Goal: Task Accomplishment & Management: Use online tool/utility

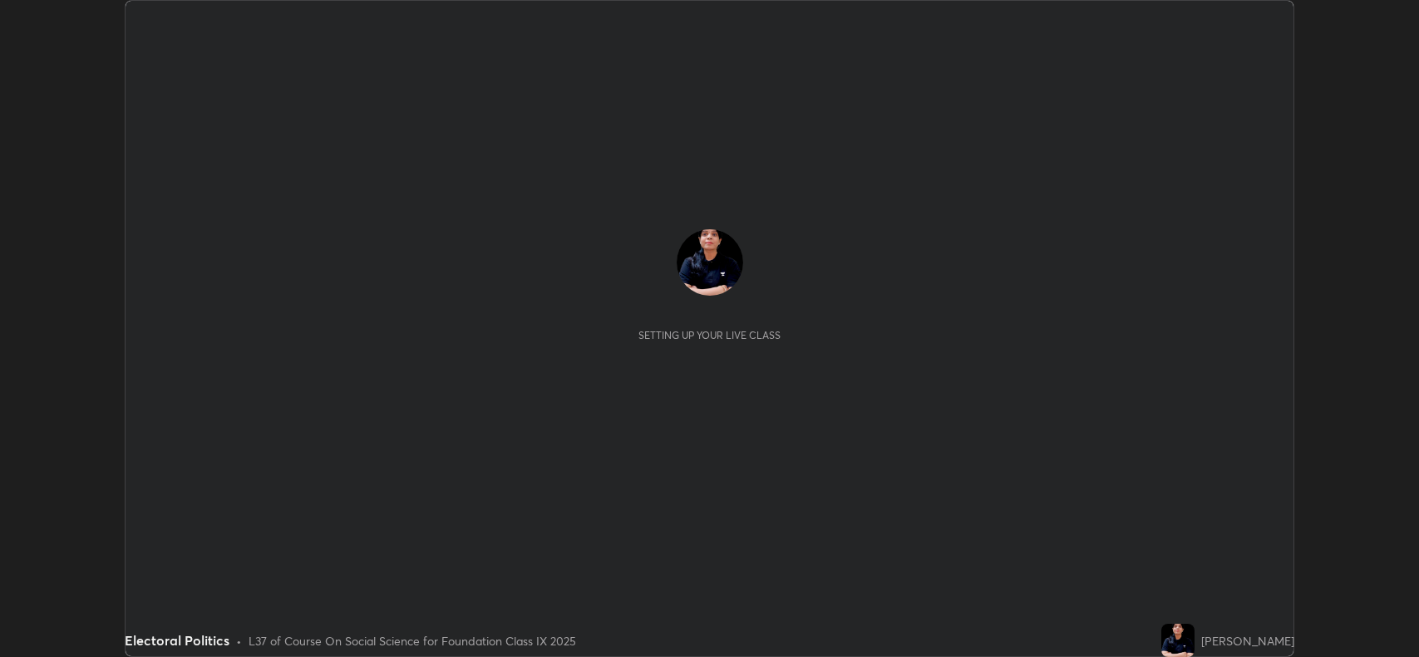
scroll to position [657, 1418]
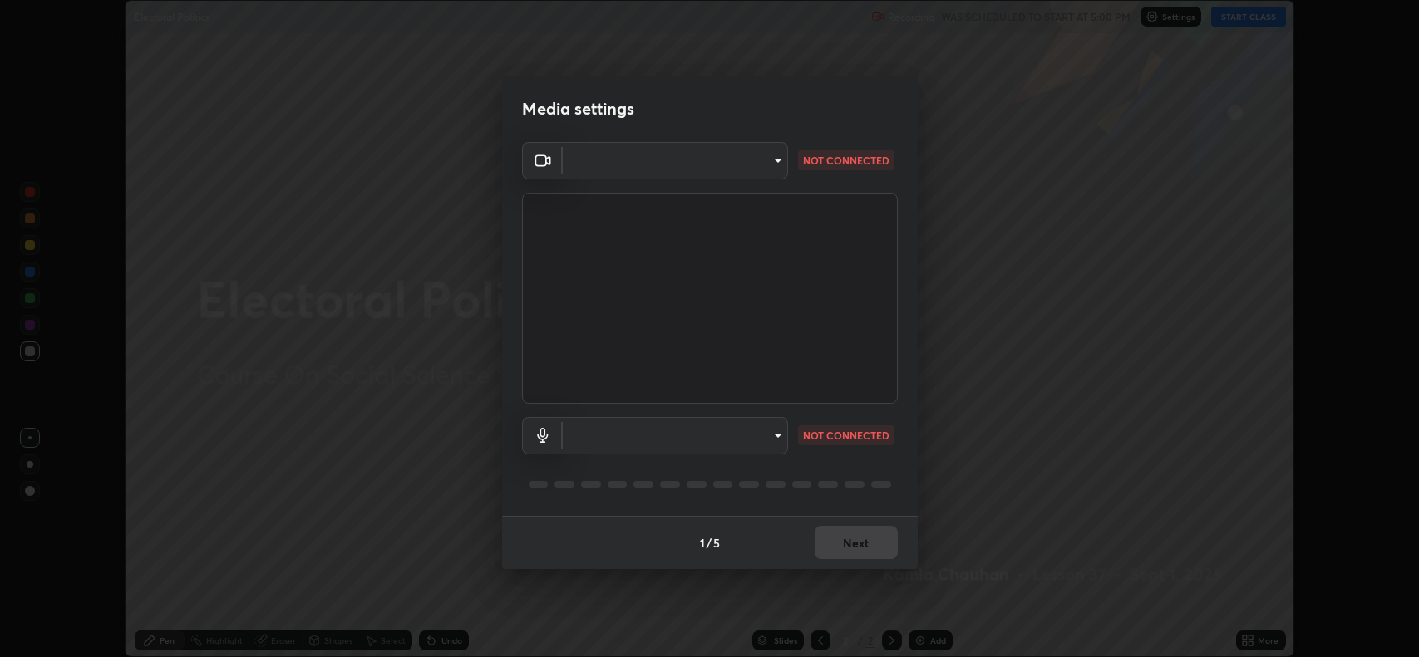
type input "023dc7e4afad408b4af01b24b4ace02be49c6e90b0394e62e2609e385841db5f"
type input "default"
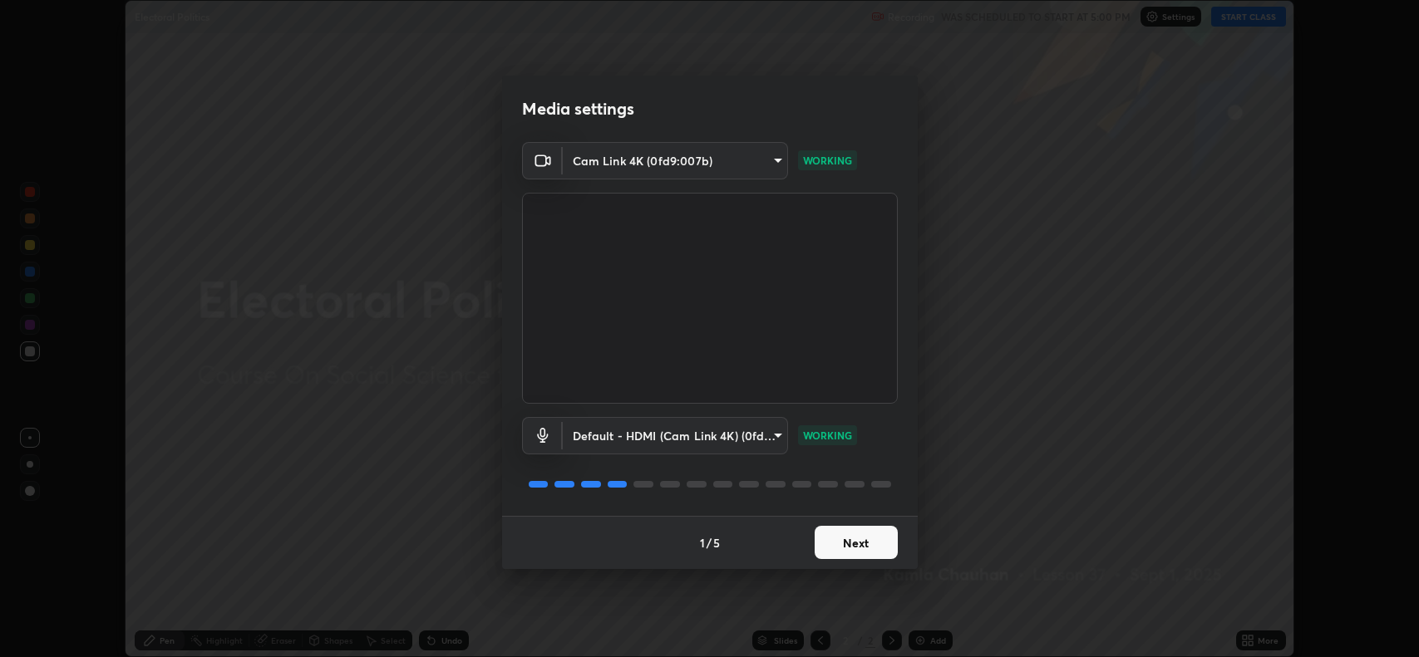
click at [848, 540] on button "Next" at bounding box center [856, 542] width 83 height 33
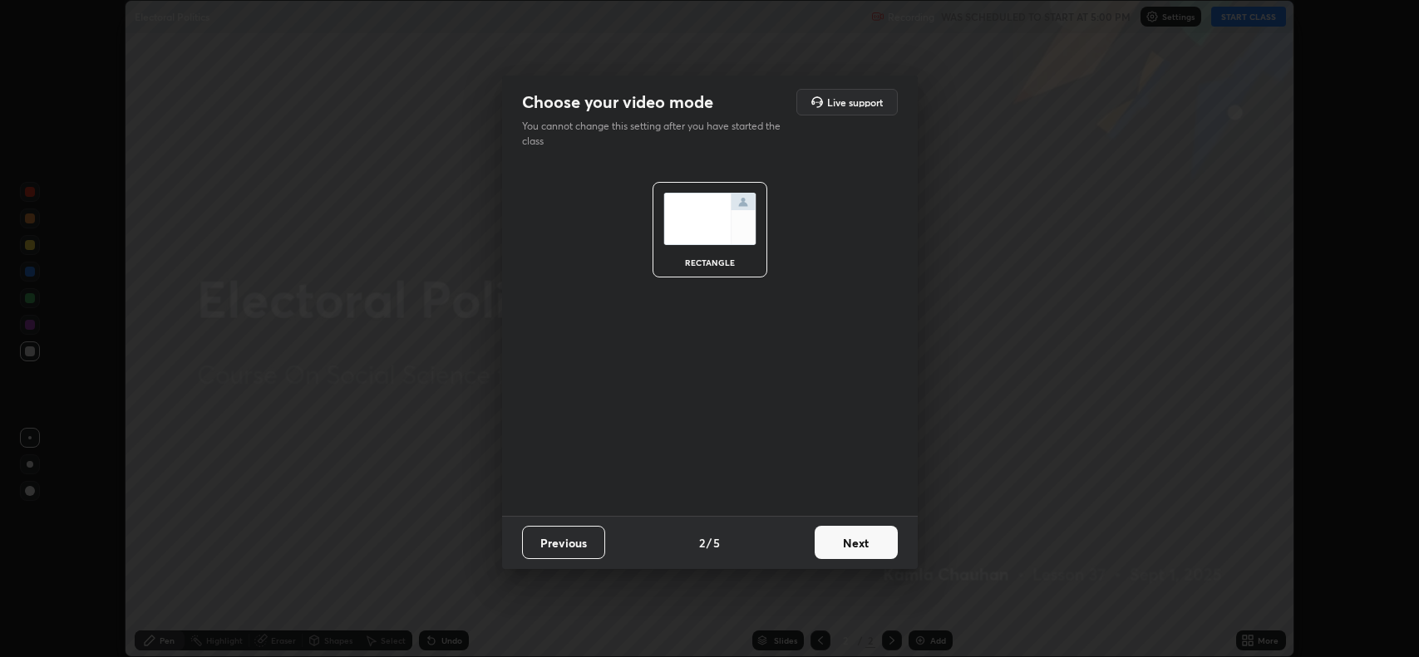
click at [846, 549] on button "Next" at bounding box center [856, 542] width 83 height 33
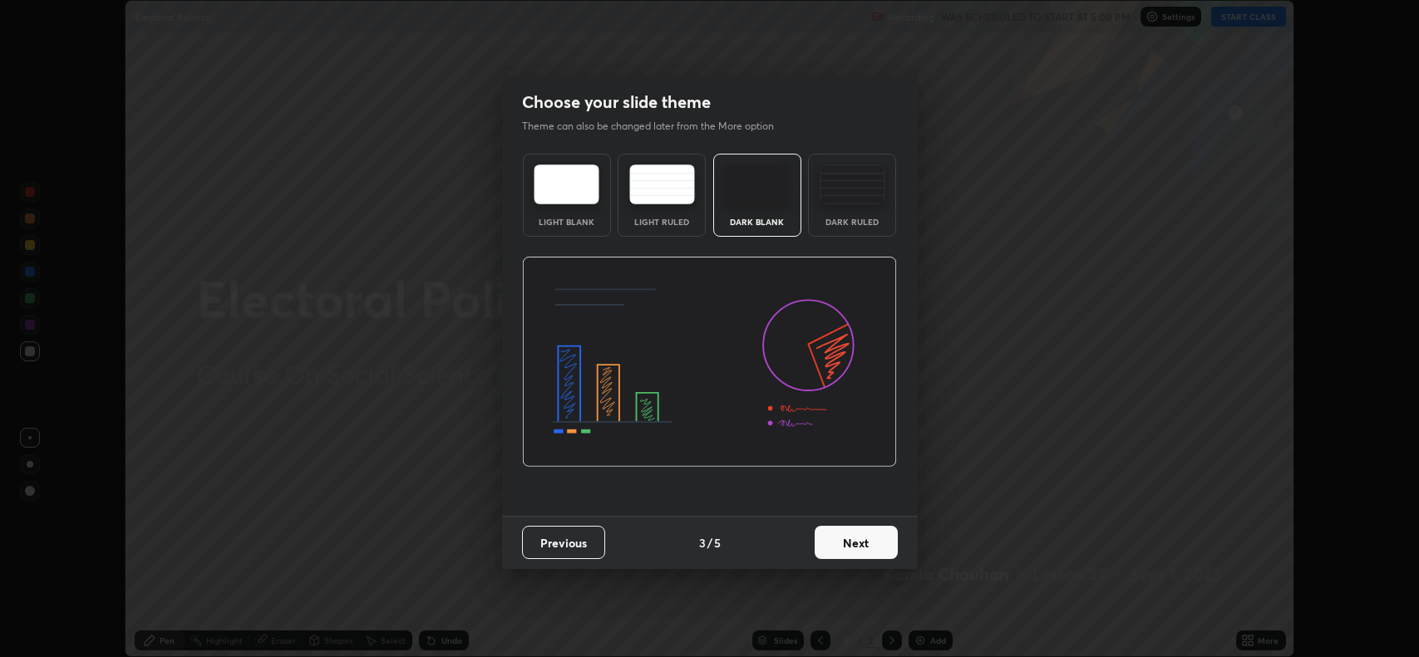
click at [844, 549] on button "Next" at bounding box center [856, 542] width 83 height 33
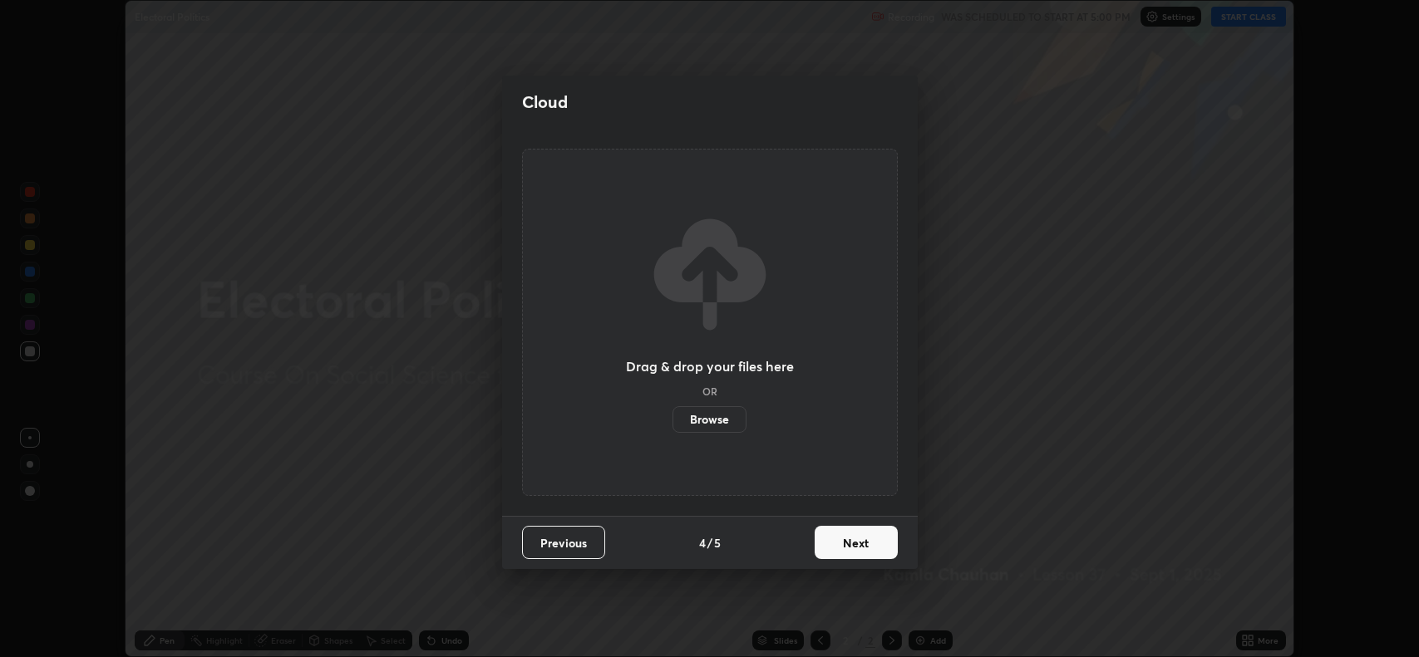
click at [844, 545] on button "Next" at bounding box center [856, 542] width 83 height 33
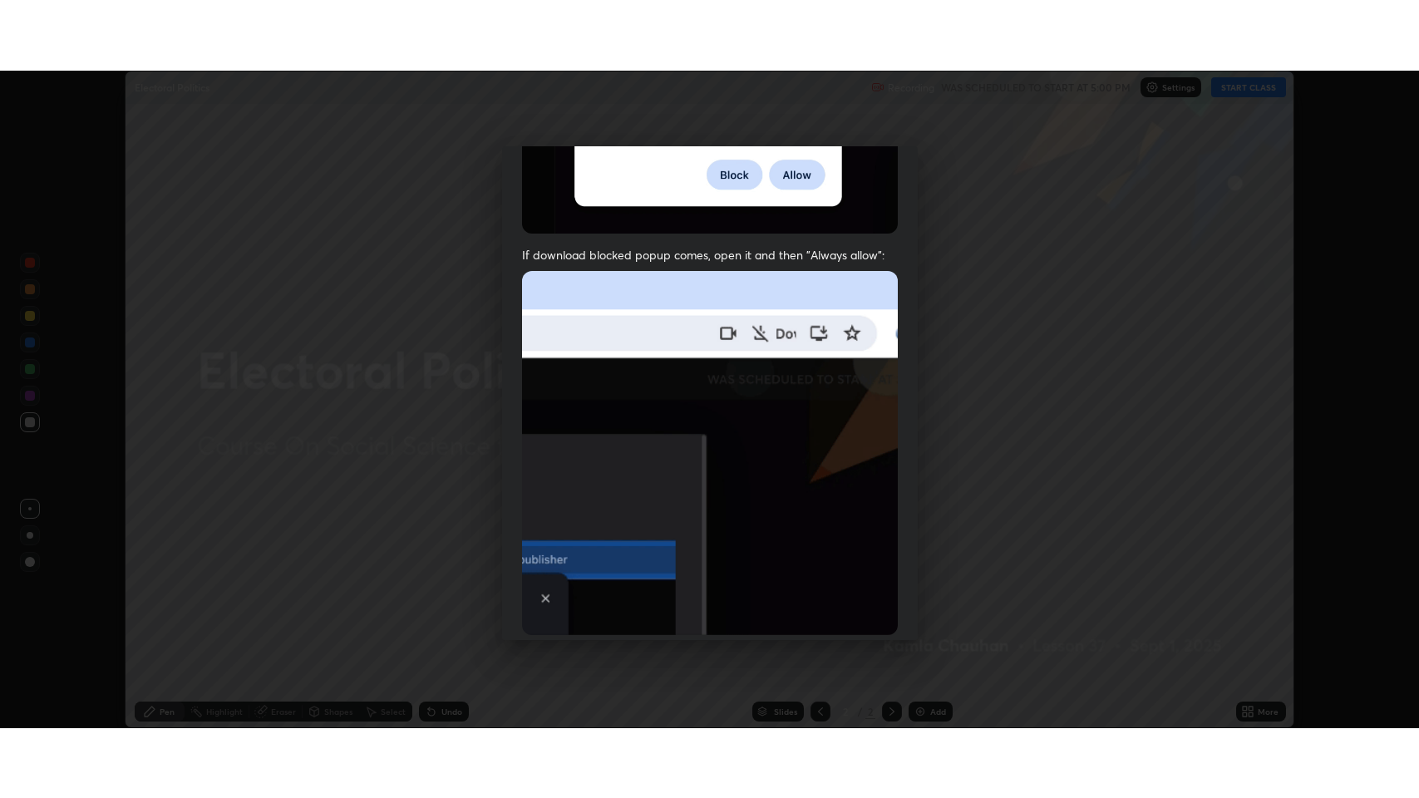
scroll to position [337, 0]
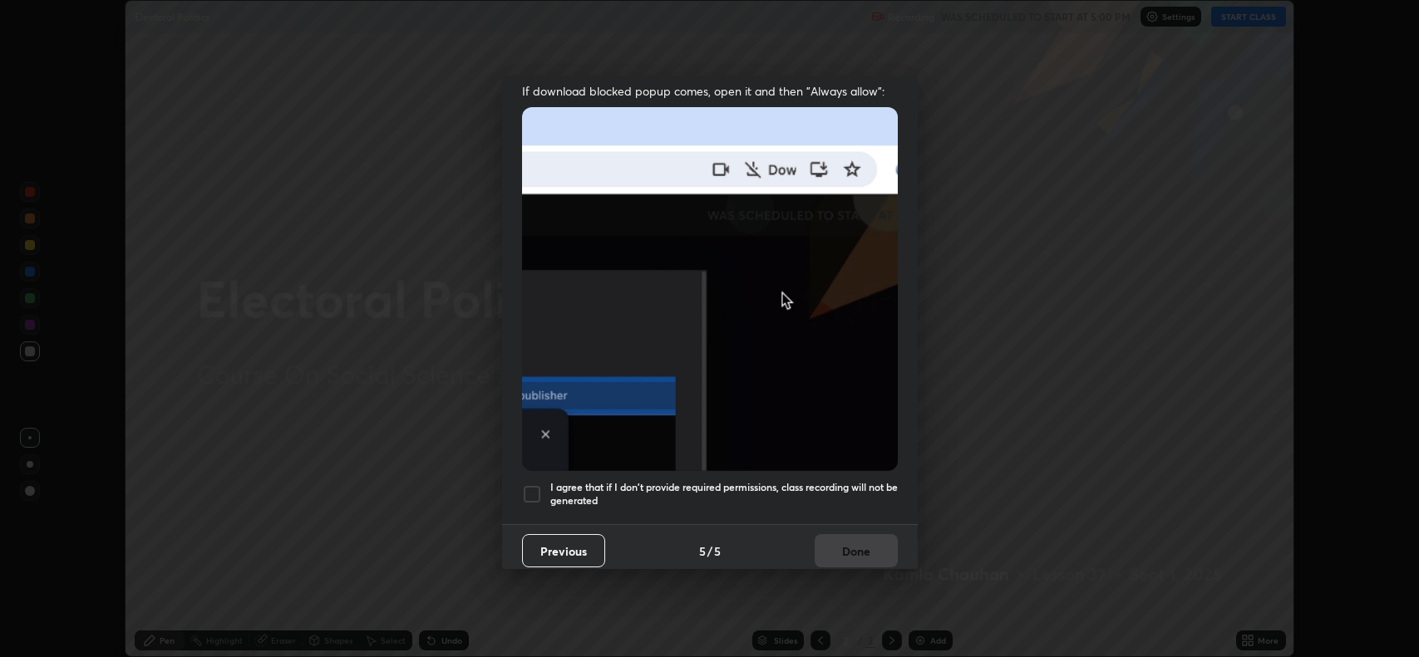
click at [527, 490] on div at bounding box center [532, 495] width 20 height 20
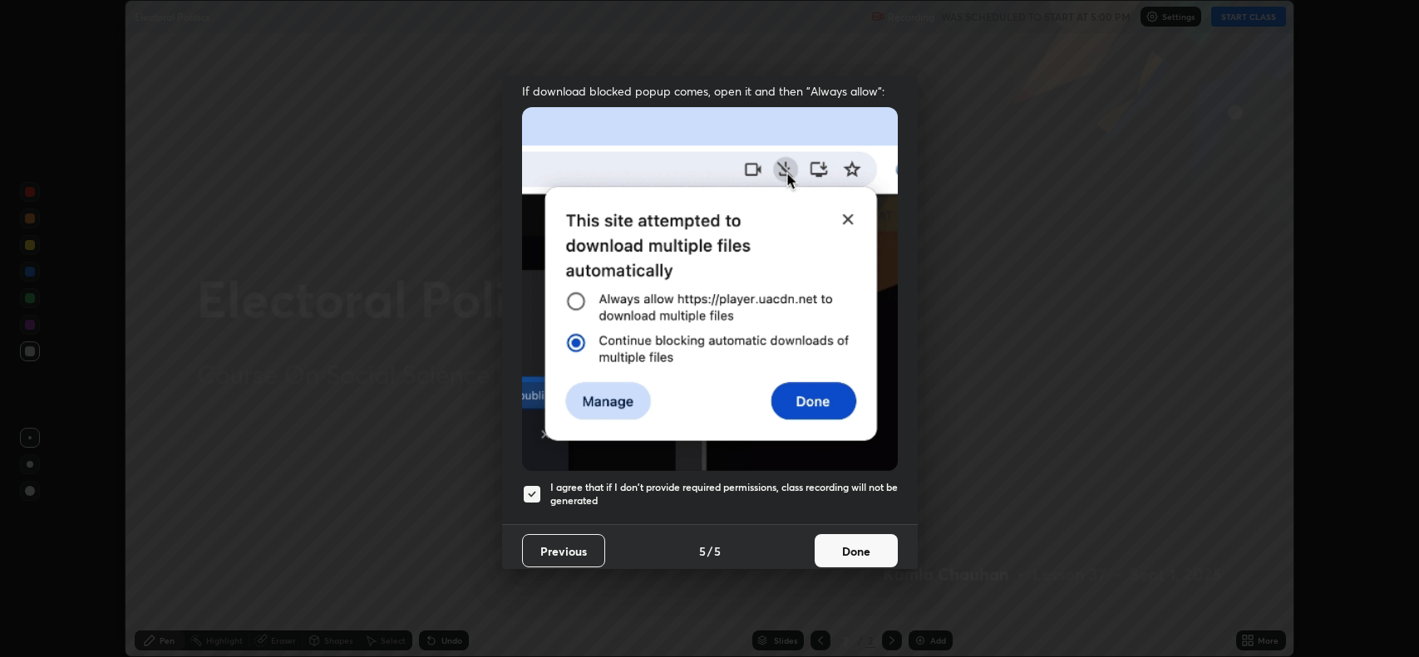
click at [848, 548] on button "Done" at bounding box center [856, 550] width 83 height 33
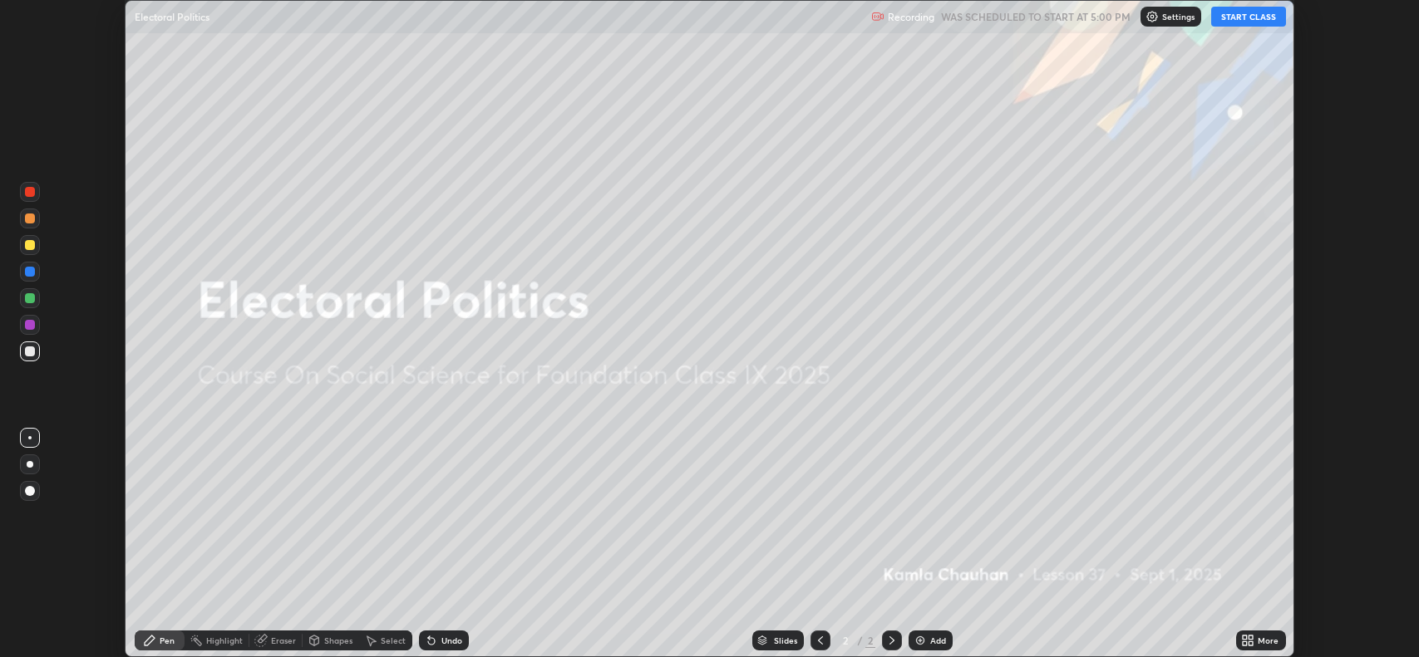
click at [1258, 19] on button "START CLASS" at bounding box center [1248, 17] width 75 height 20
click at [1249, 639] on icon at bounding box center [1251, 638] width 4 height 4
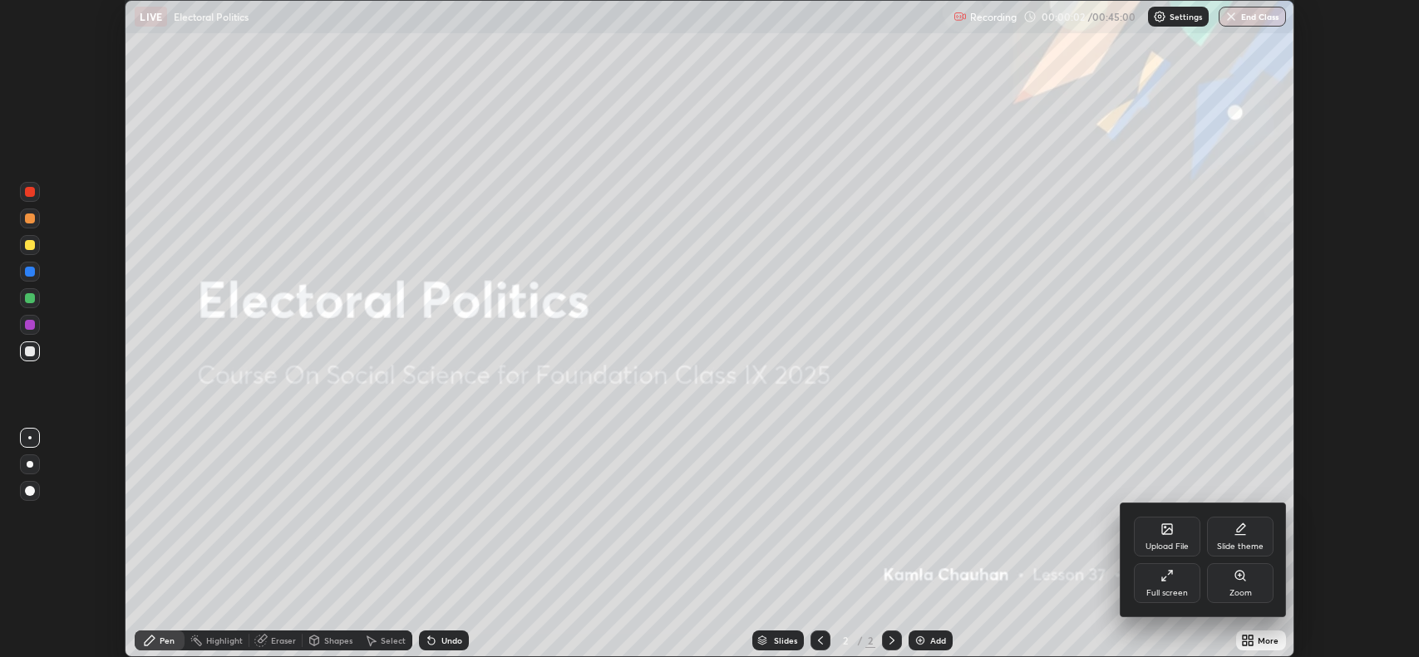
click at [1176, 532] on div "Upload File" at bounding box center [1167, 537] width 66 height 40
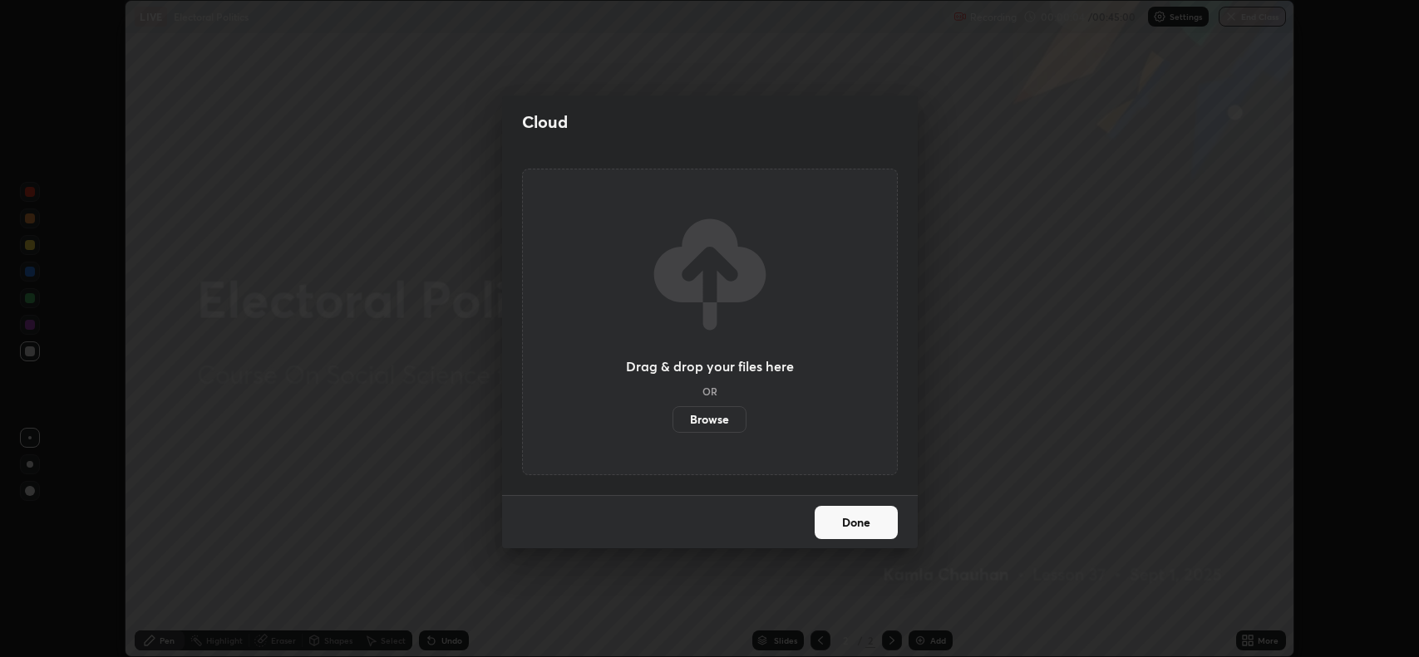
click at [720, 419] on label "Browse" at bounding box center [709, 419] width 74 height 27
click at [672, 419] on input "Browse" at bounding box center [672, 419] width 0 height 27
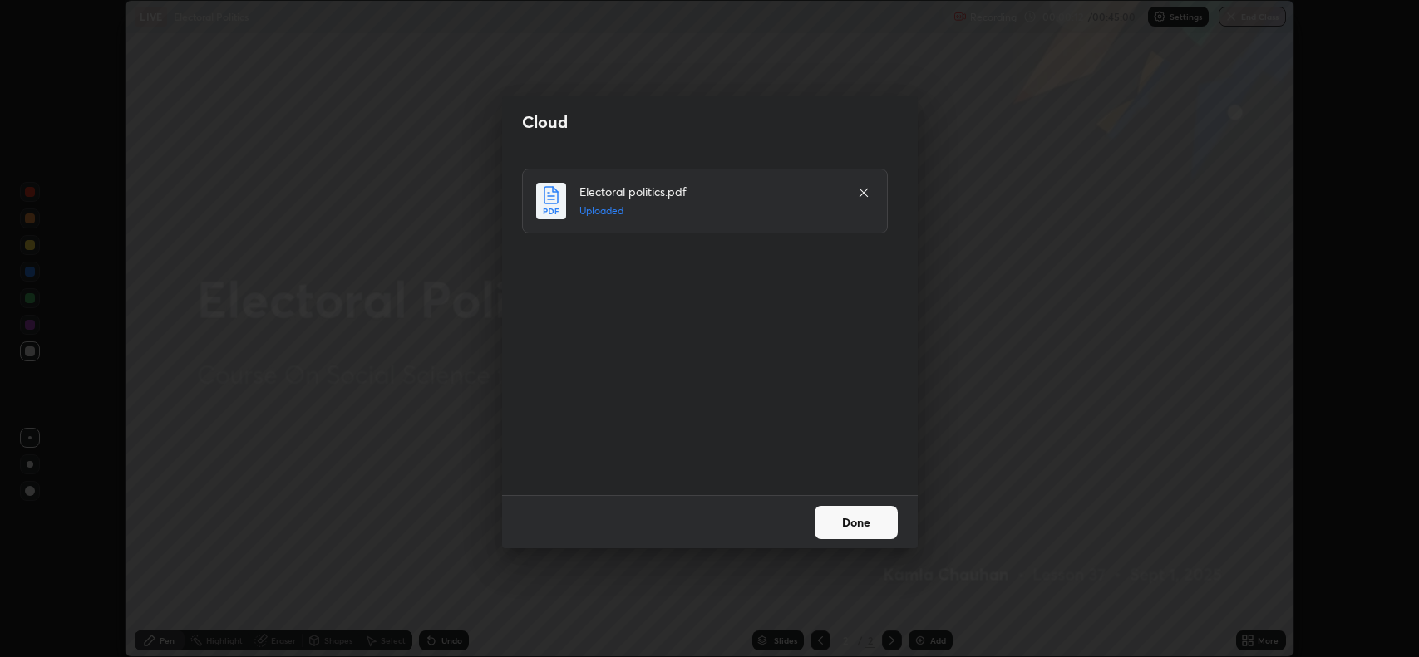
click at [853, 524] on button "Done" at bounding box center [856, 522] width 83 height 33
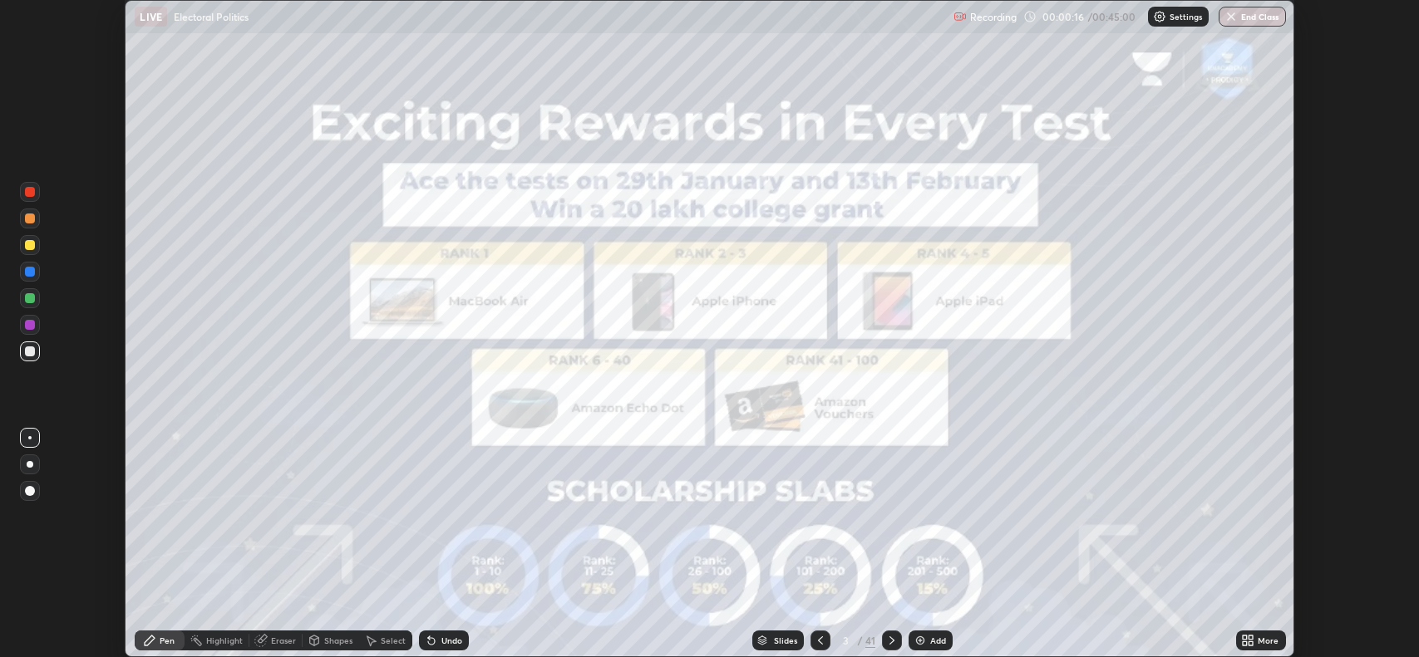
click at [1251, 640] on icon at bounding box center [1251, 638] width 4 height 4
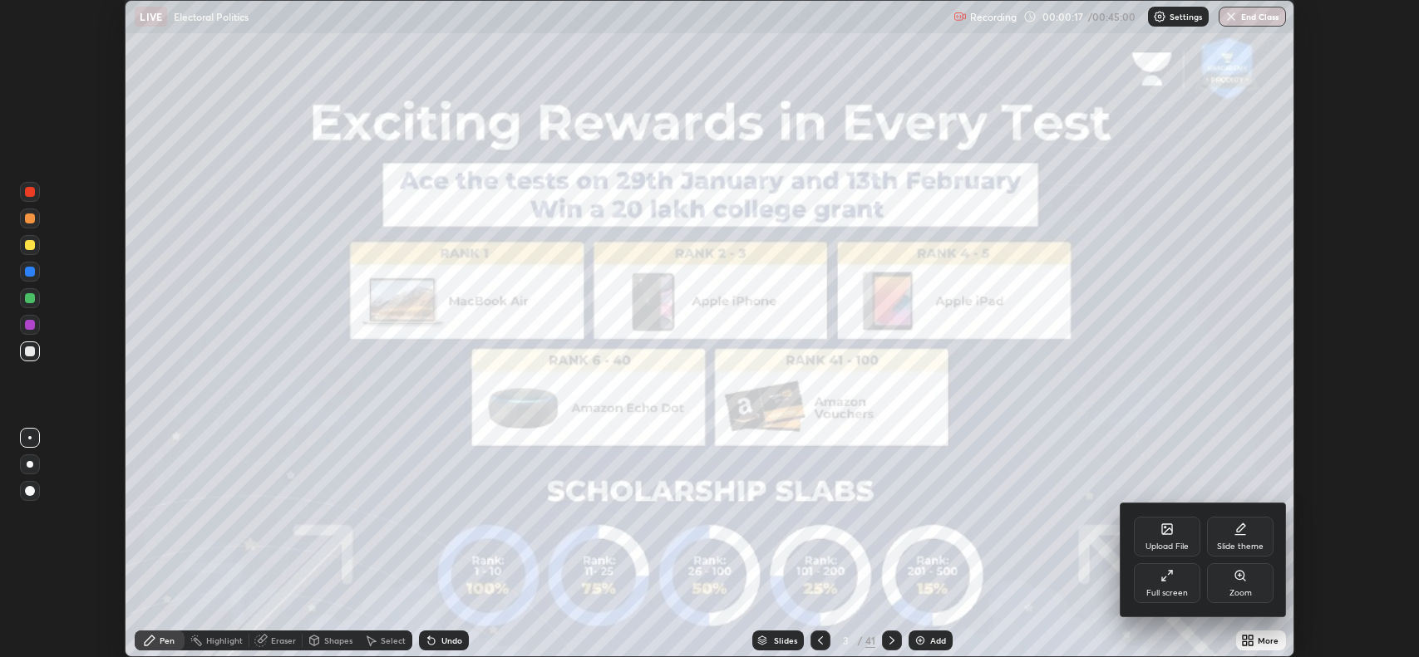
click at [1172, 538] on div "Upload File" at bounding box center [1167, 537] width 66 height 40
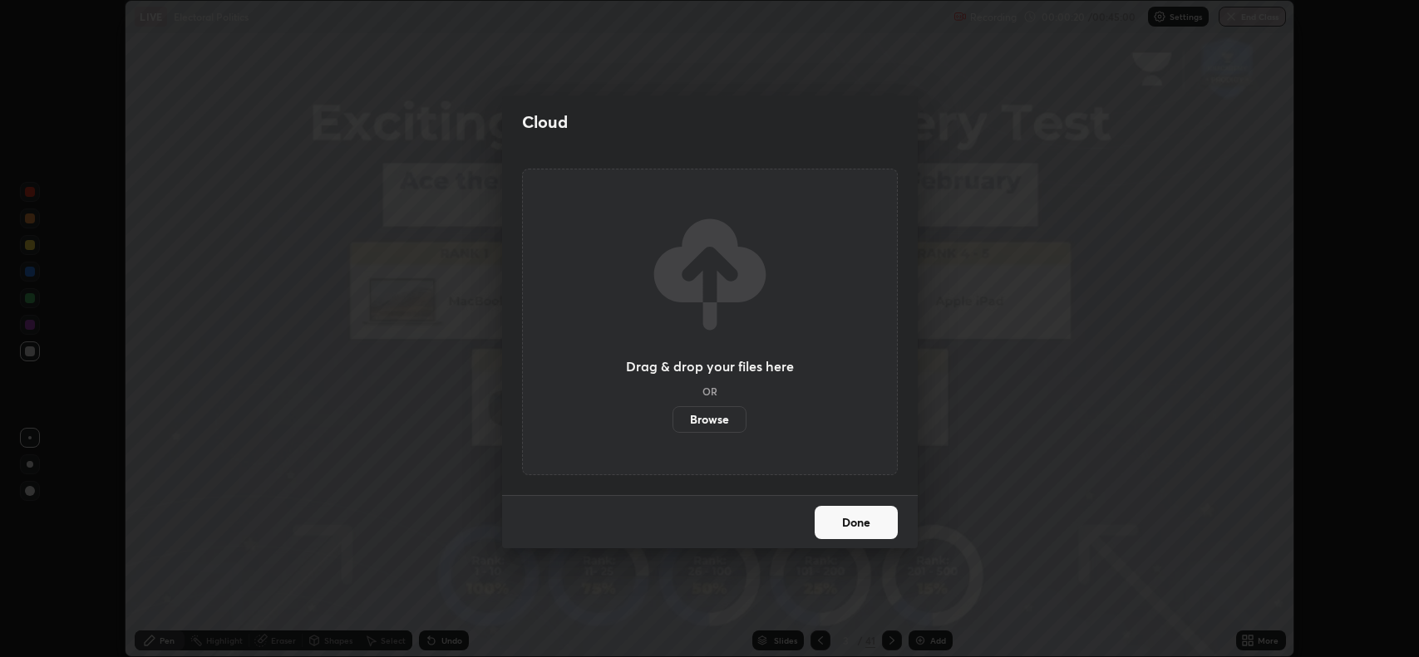
click at [874, 527] on button "Done" at bounding box center [856, 522] width 83 height 33
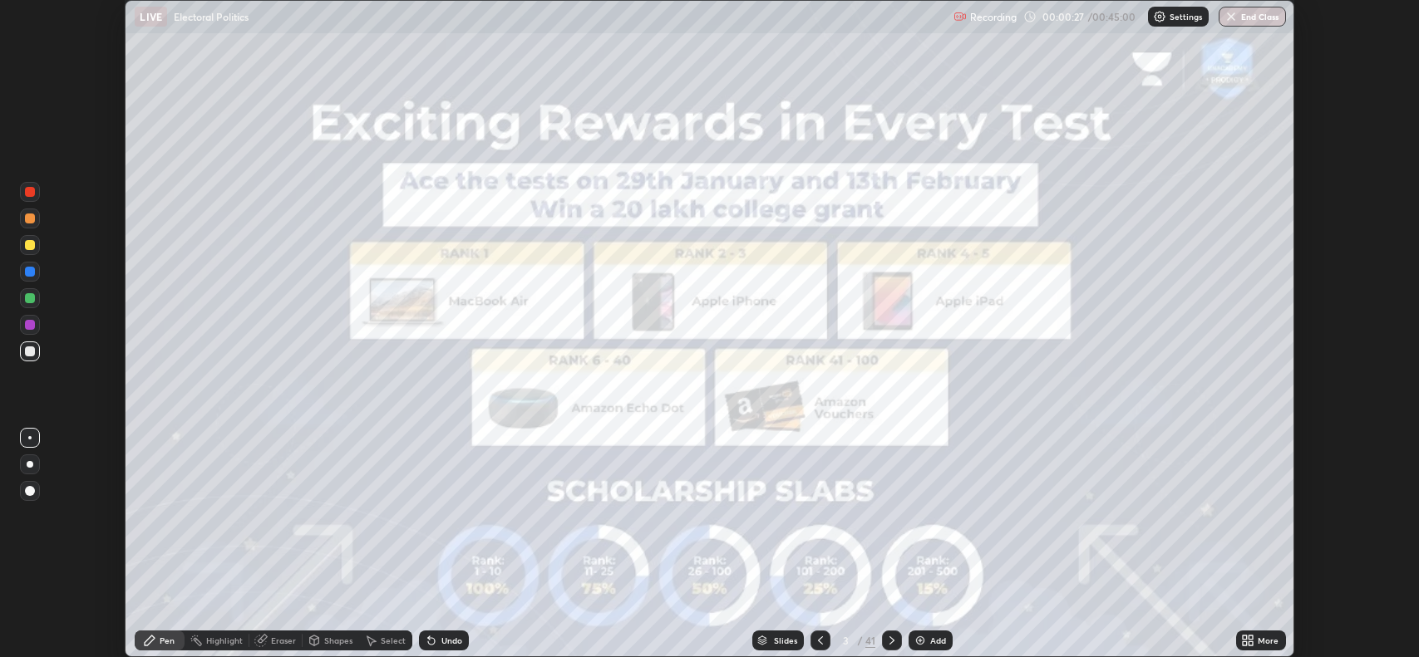
click at [1257, 642] on div "More" at bounding box center [1261, 641] width 50 height 20
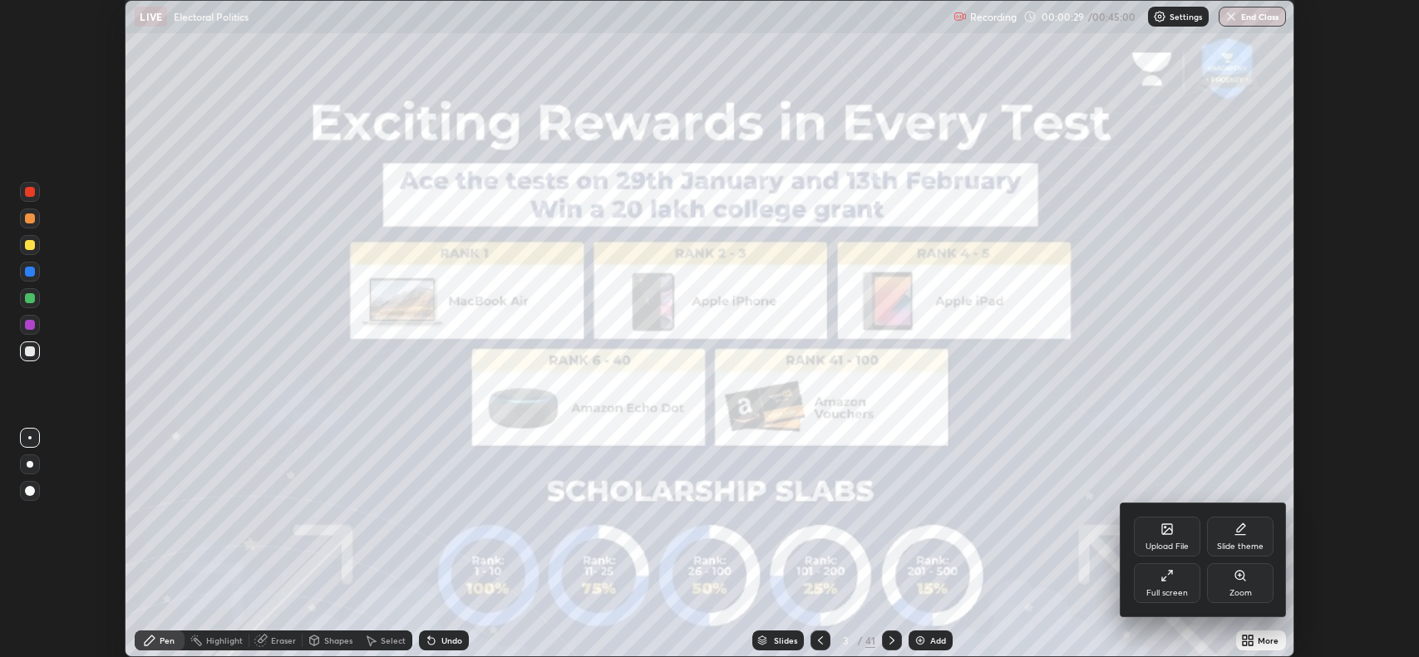
click at [1180, 574] on div "Full screen" at bounding box center [1167, 584] width 66 height 40
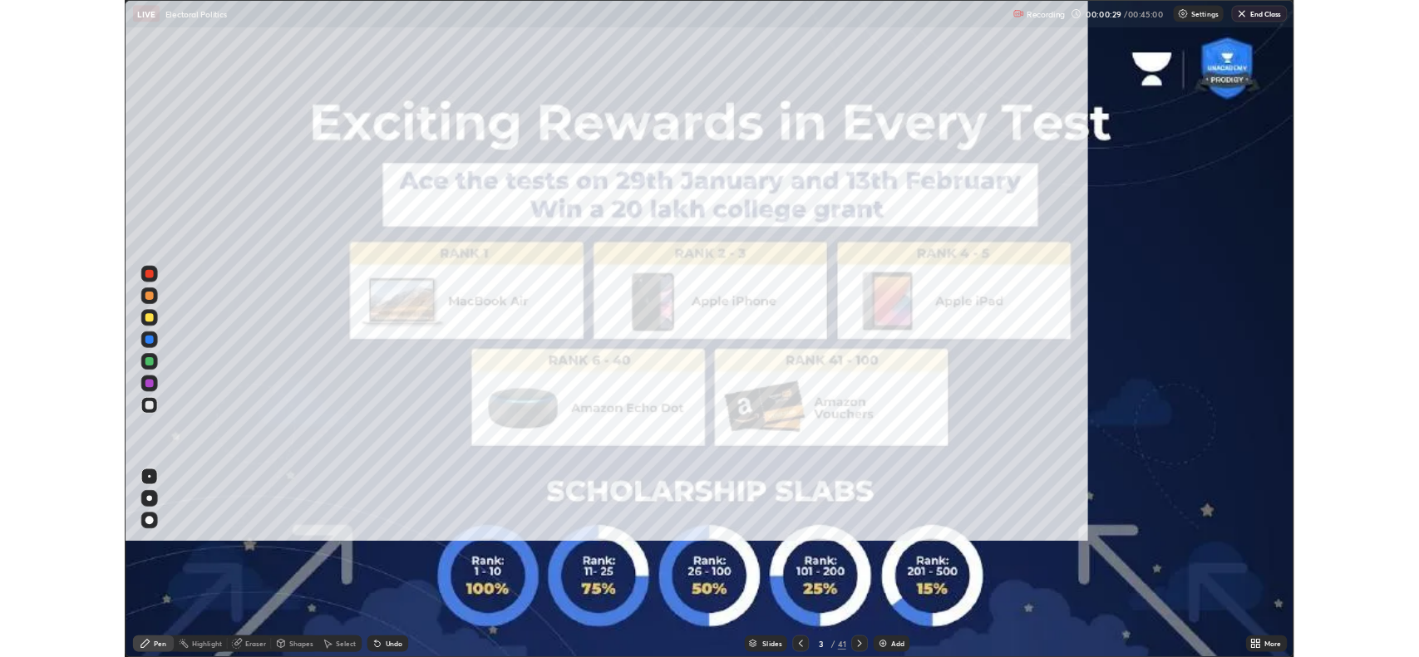
scroll to position [798, 1419]
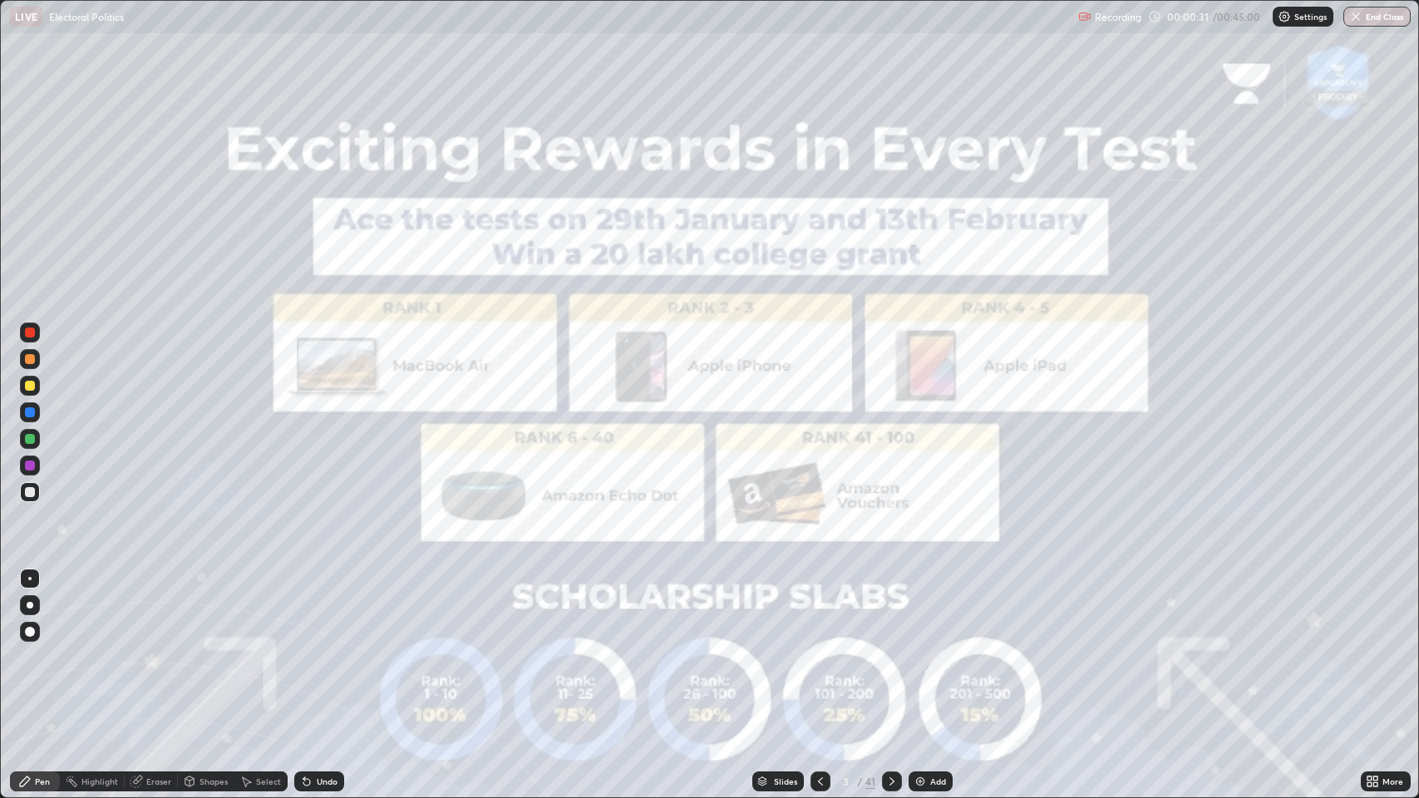
click at [894, 657] on div at bounding box center [892, 781] width 20 height 20
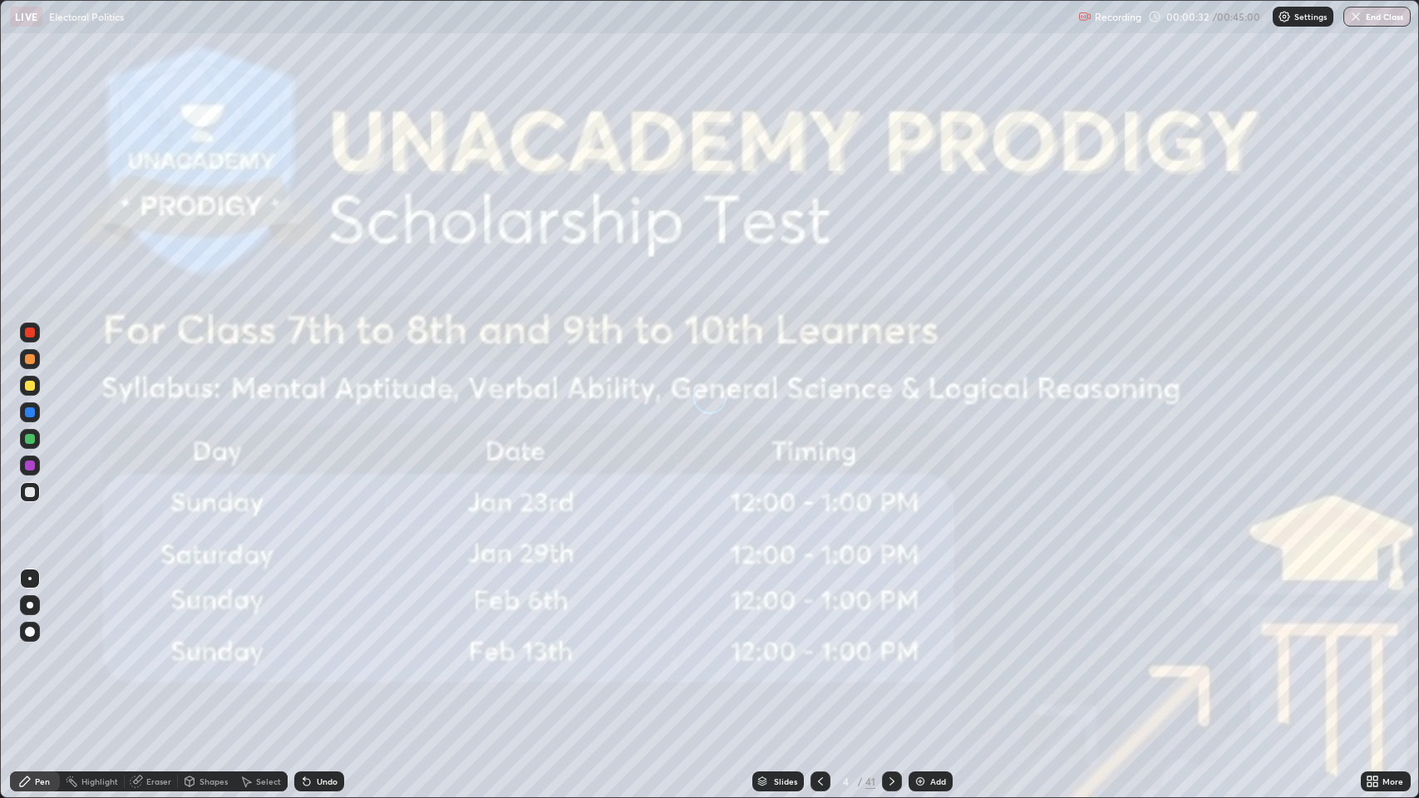
click at [889, 657] on icon at bounding box center [891, 781] width 13 height 13
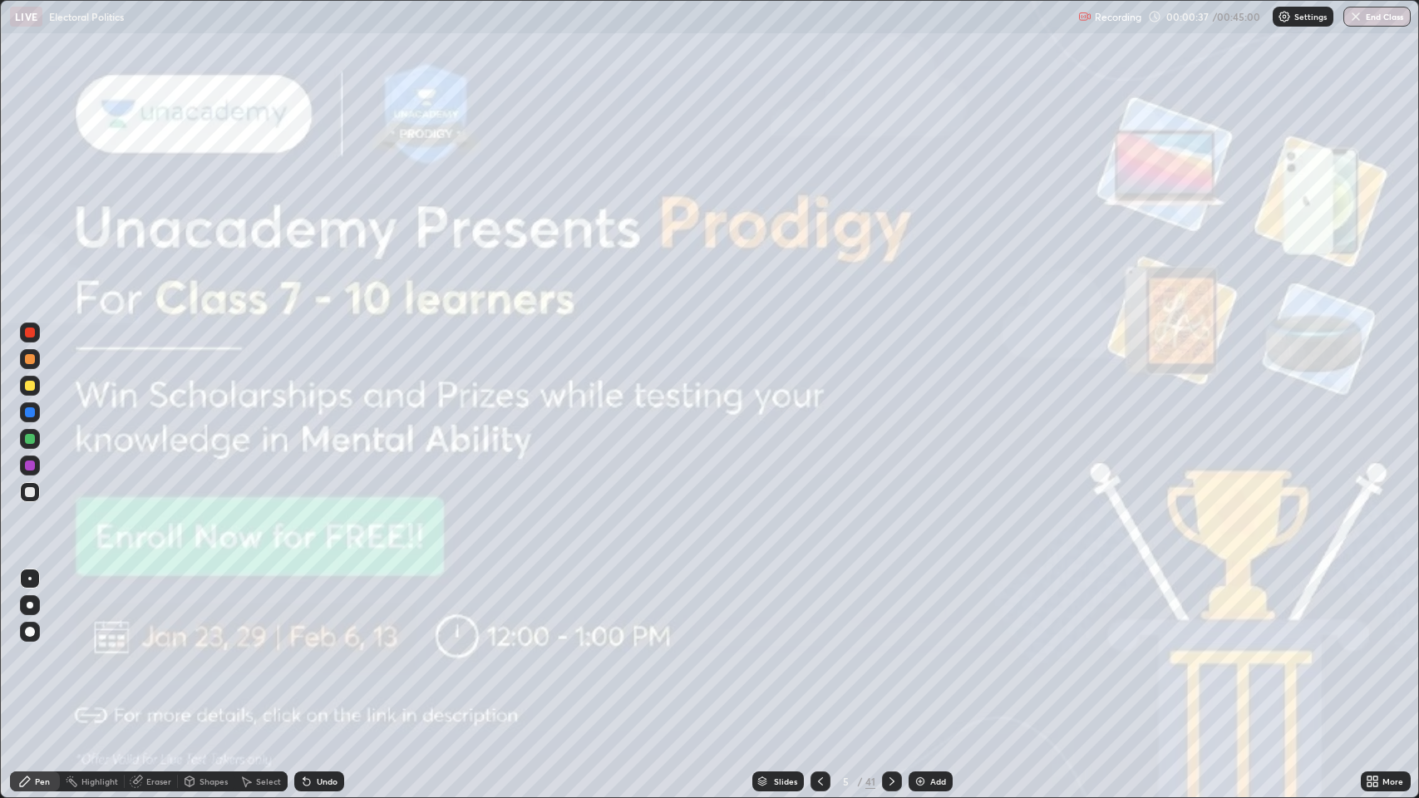
click at [889, 657] on icon at bounding box center [891, 781] width 13 height 13
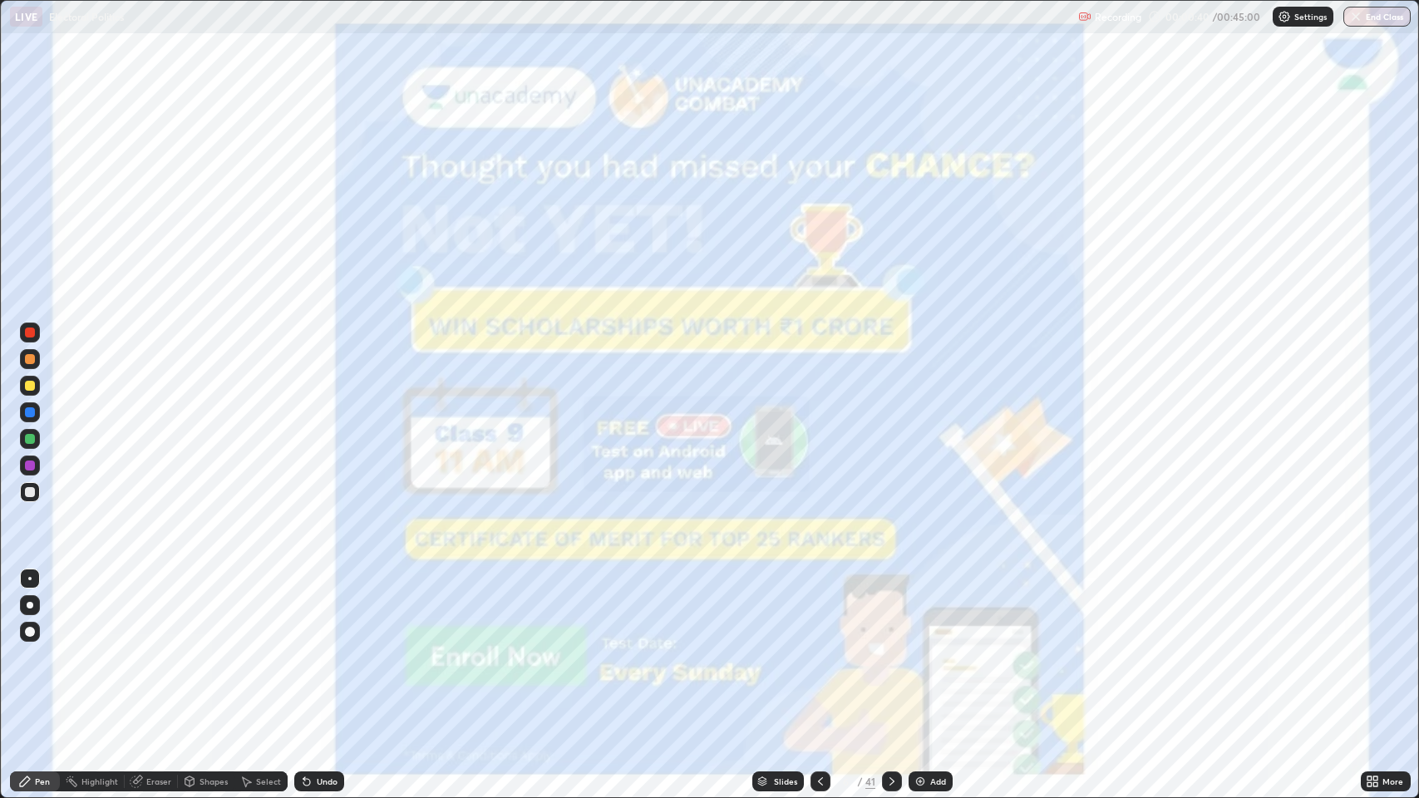
click at [934, 657] on div "Add" at bounding box center [938, 781] width 16 height 8
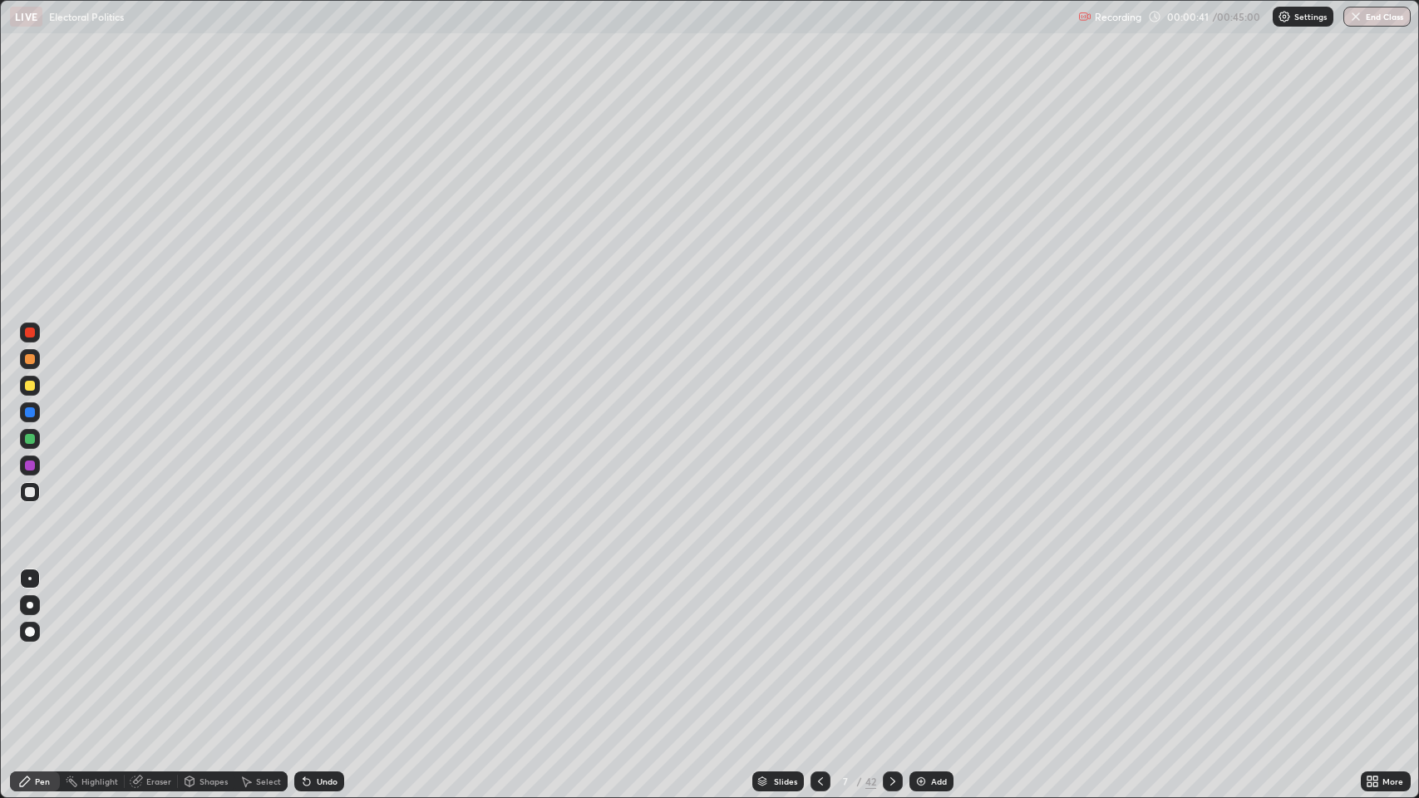
click at [1385, 657] on div "More" at bounding box center [1386, 781] width 50 height 20
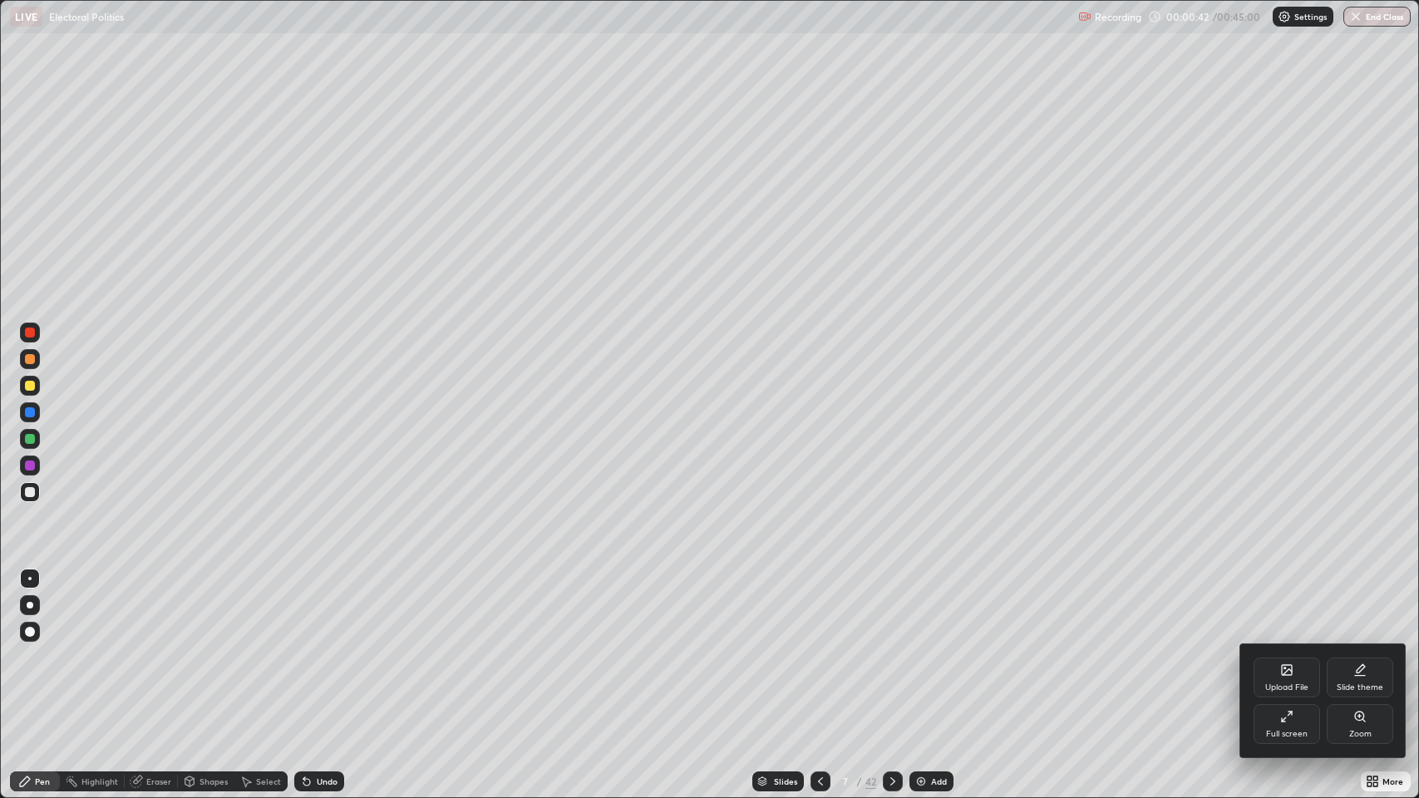
click at [1292, 657] on div "Upload File" at bounding box center [1286, 687] width 43 height 8
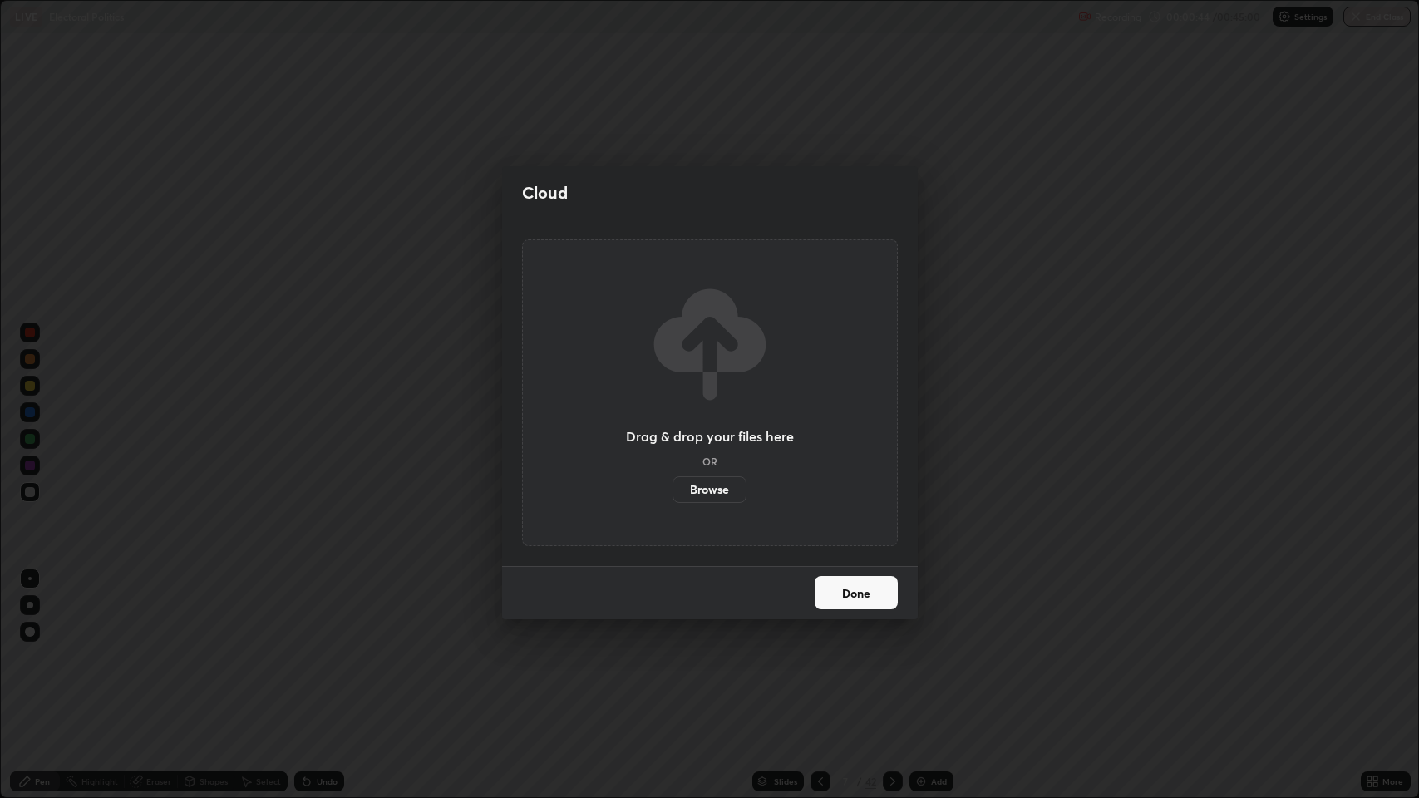
click at [723, 492] on label "Browse" at bounding box center [709, 489] width 74 height 27
click at [672, 492] on input "Browse" at bounding box center [672, 489] width 0 height 27
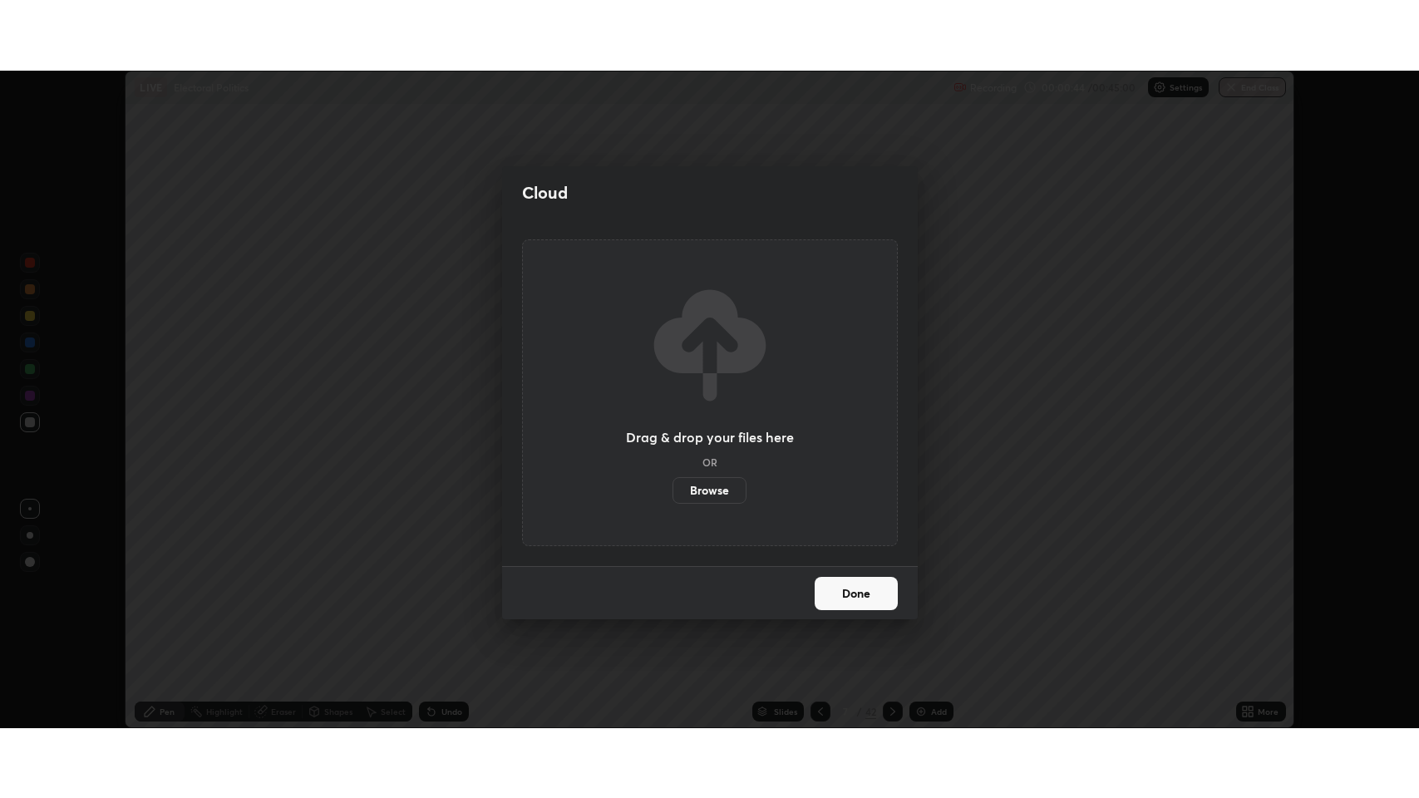
scroll to position [82458, 81697]
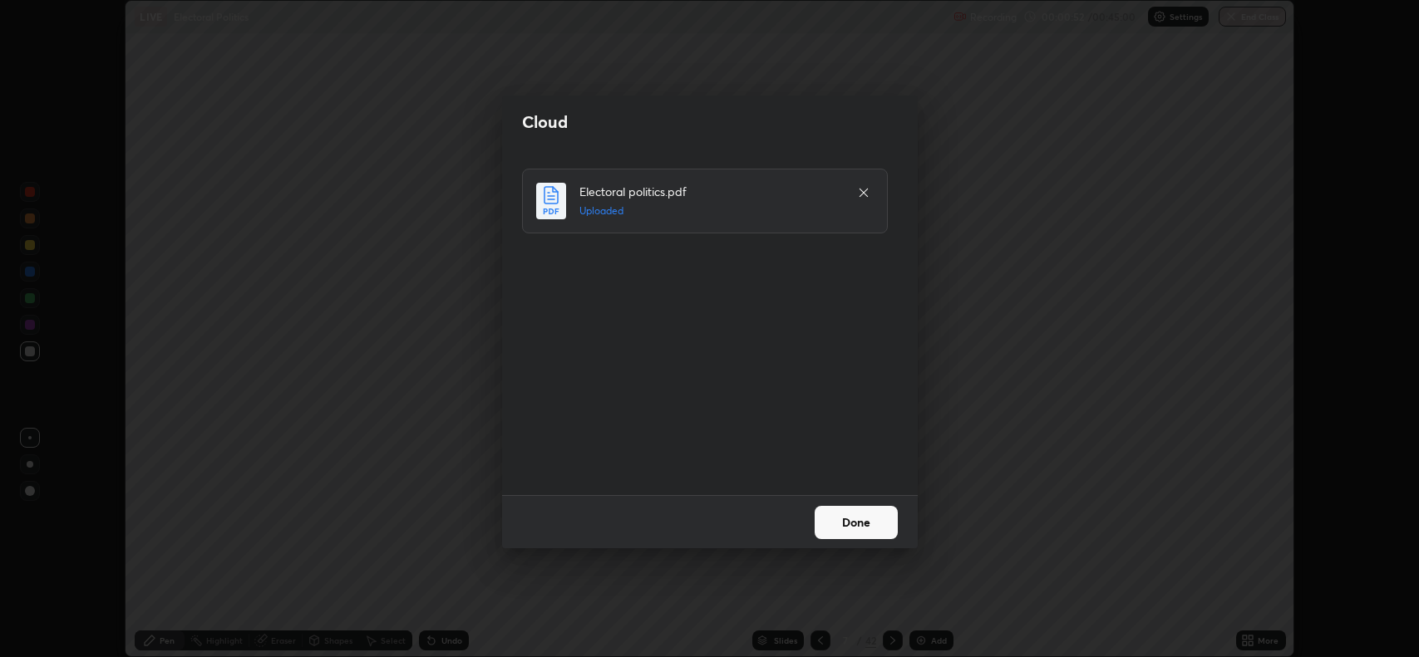
click at [852, 524] on button "Done" at bounding box center [856, 522] width 83 height 33
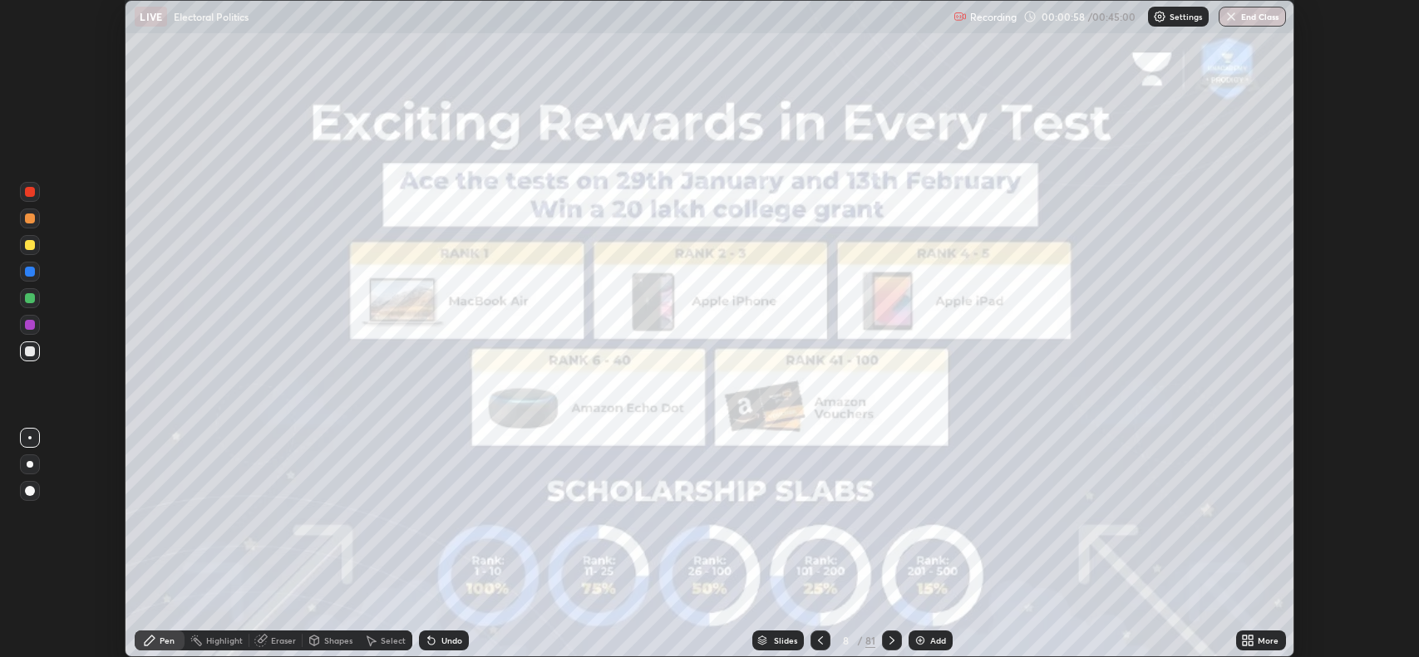
click at [890, 641] on icon at bounding box center [891, 640] width 13 height 13
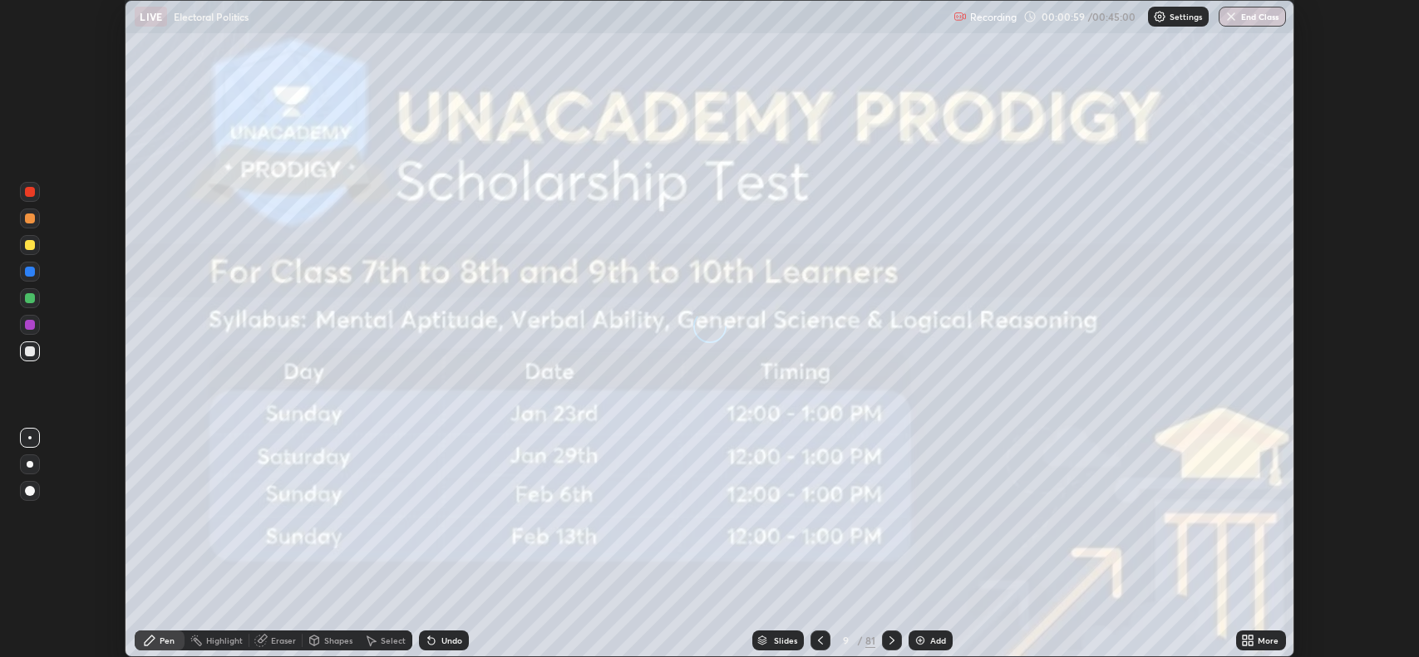
click at [889, 642] on icon at bounding box center [891, 640] width 13 height 13
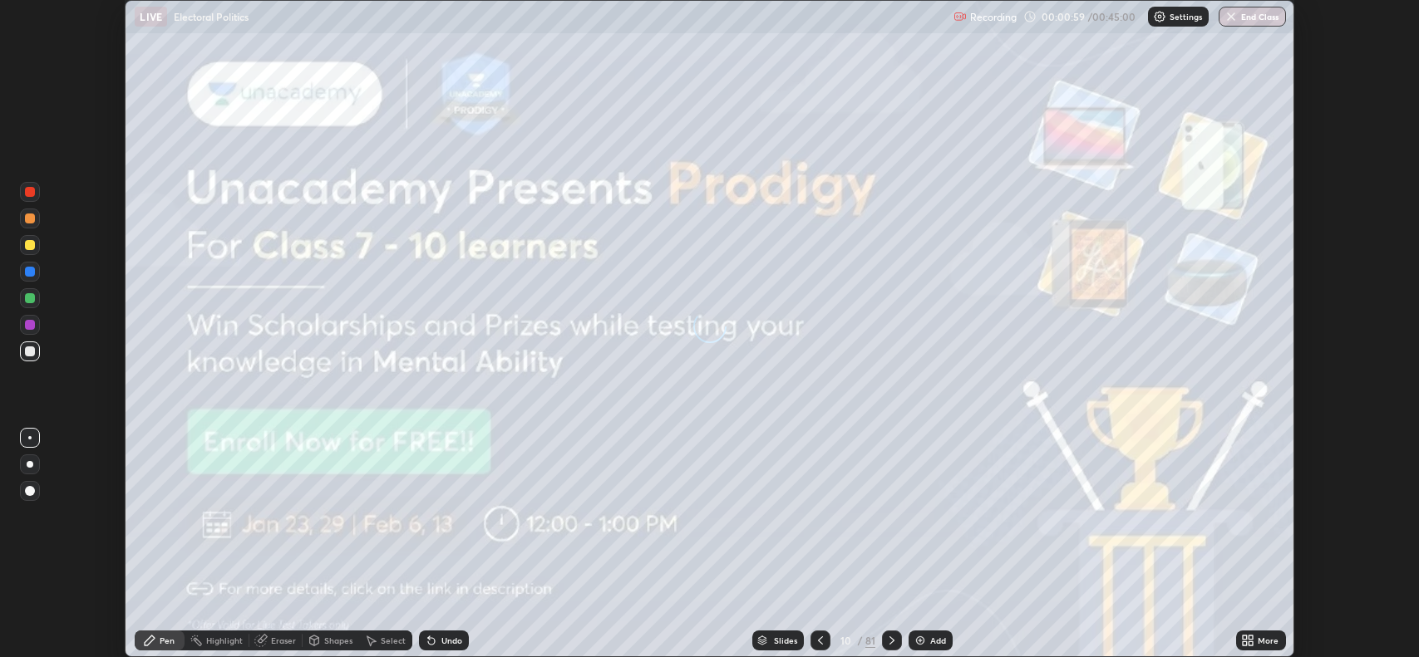
click at [889, 642] on icon at bounding box center [891, 640] width 13 height 13
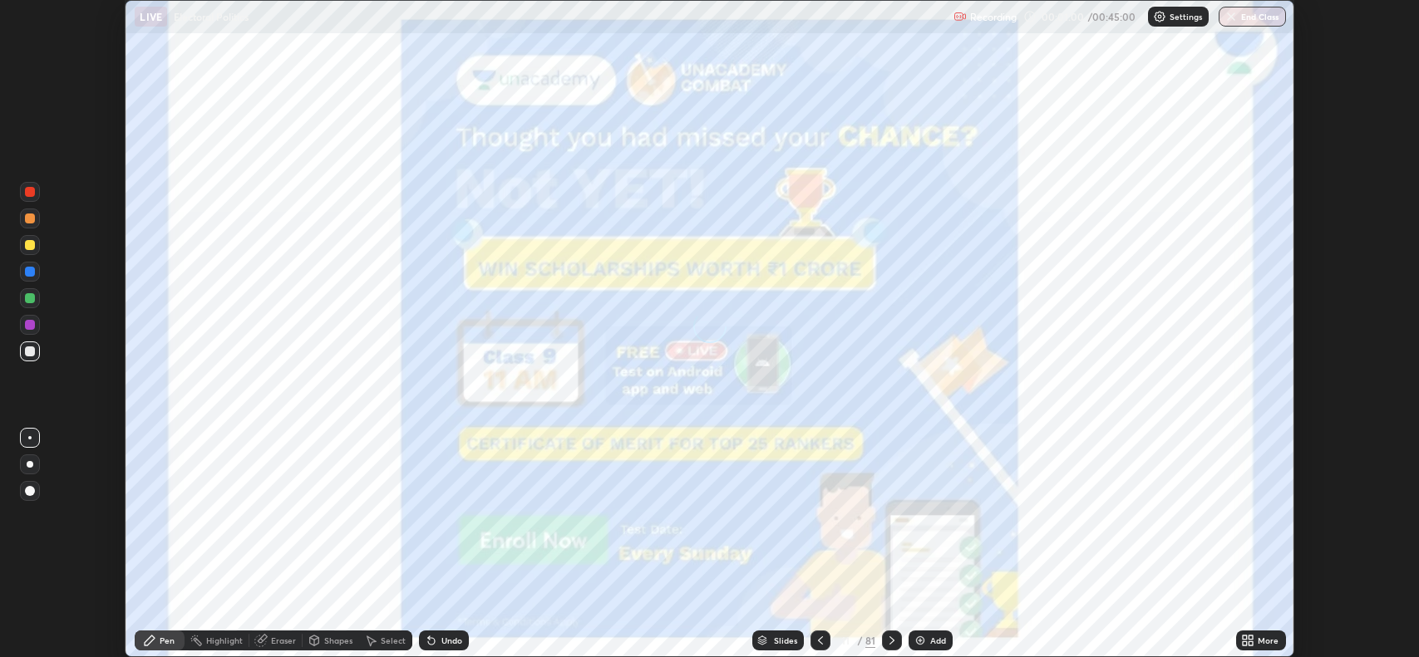
click at [889, 642] on icon at bounding box center [891, 640] width 13 height 13
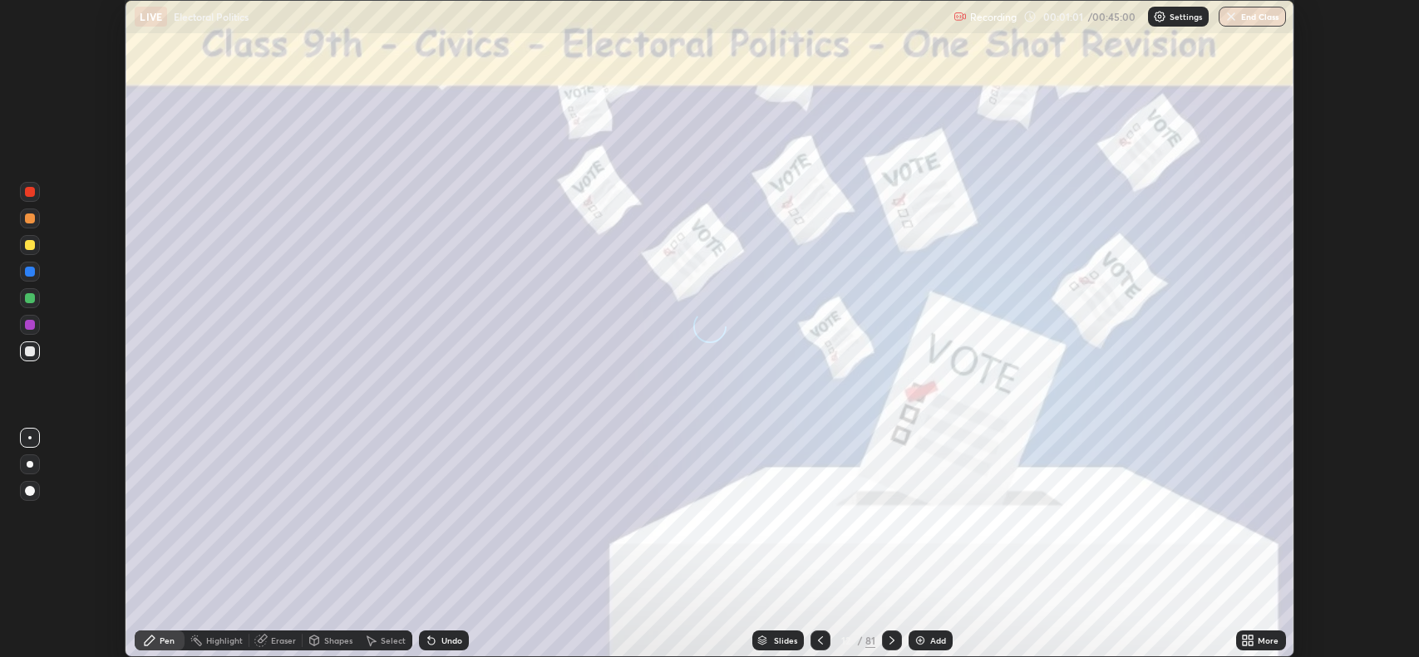
click at [1265, 640] on div "More" at bounding box center [1268, 641] width 21 height 8
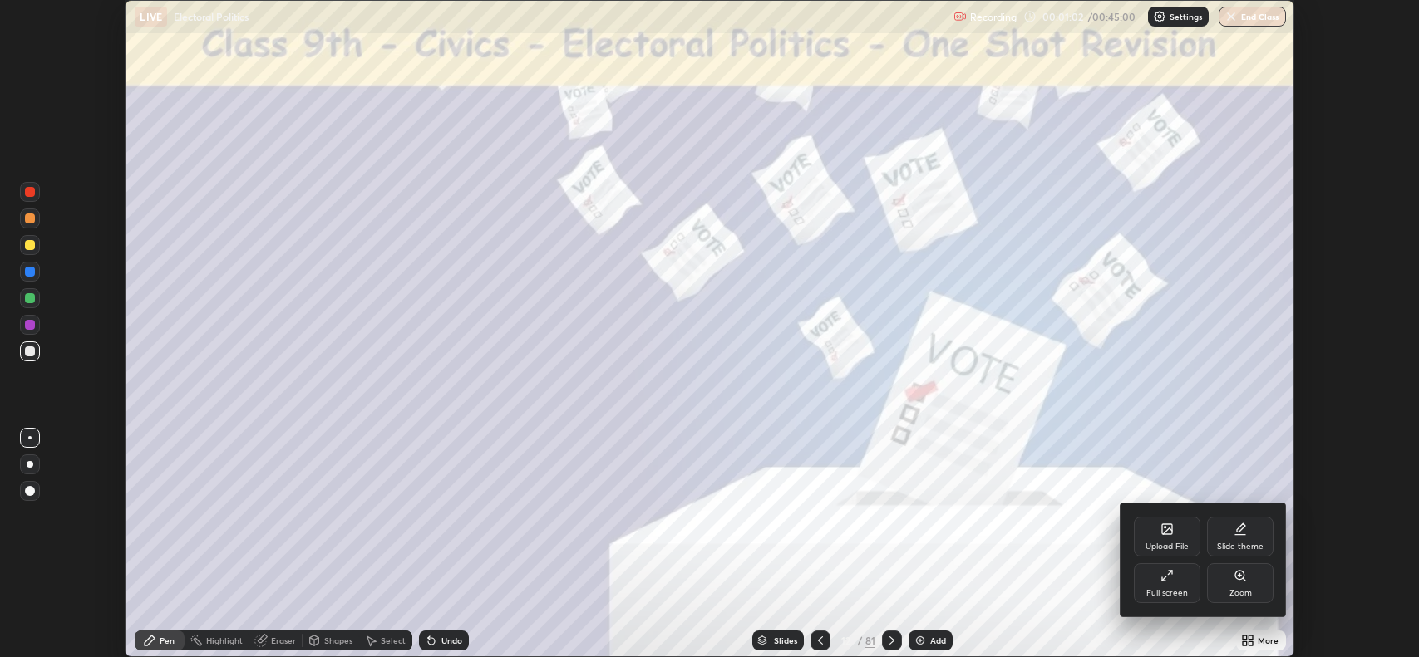
click at [1180, 582] on div "Full screen" at bounding box center [1167, 584] width 66 height 40
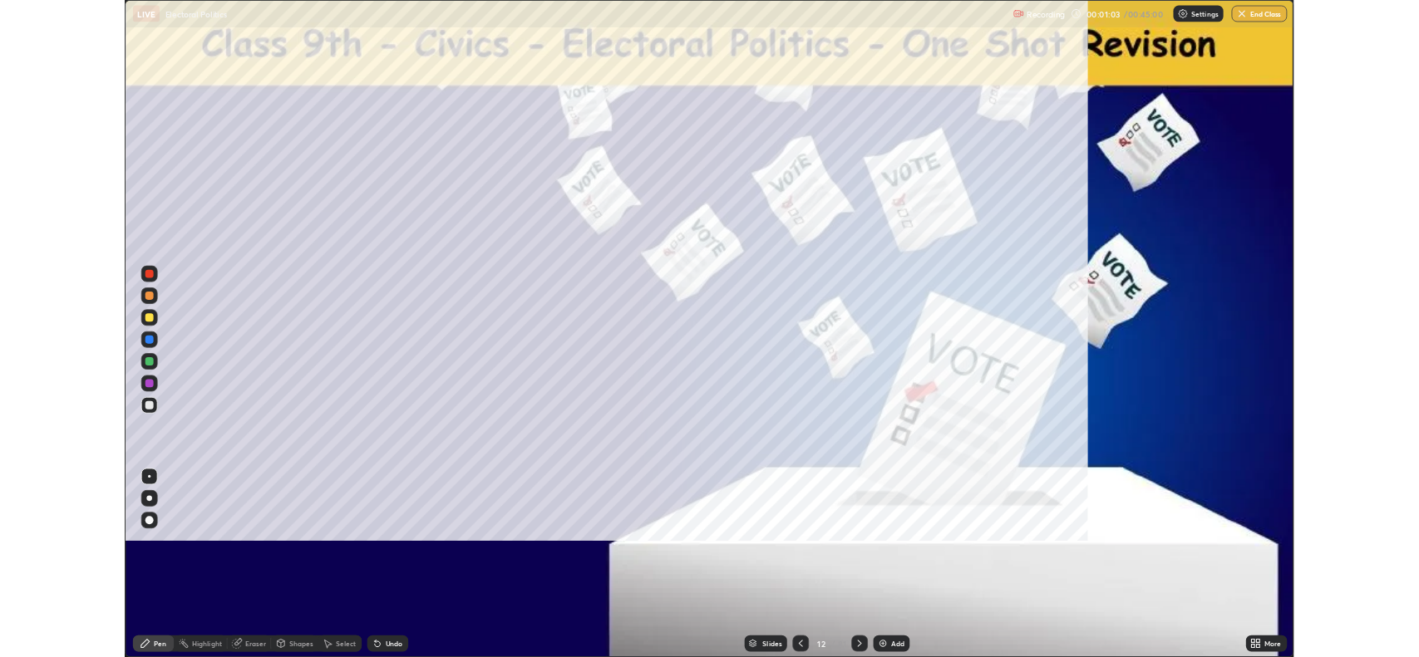
scroll to position [798, 1419]
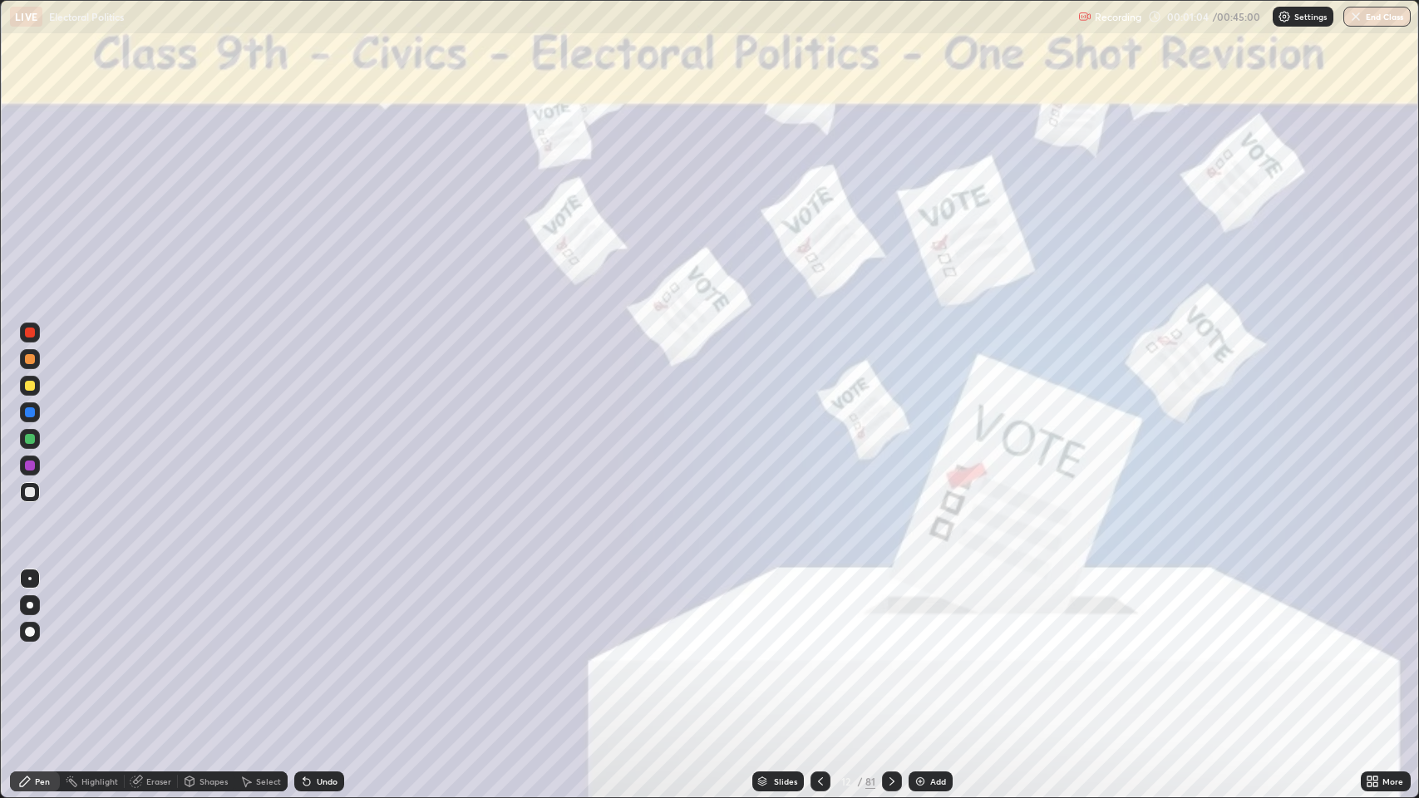
click at [890, 657] on div at bounding box center [892, 781] width 20 height 20
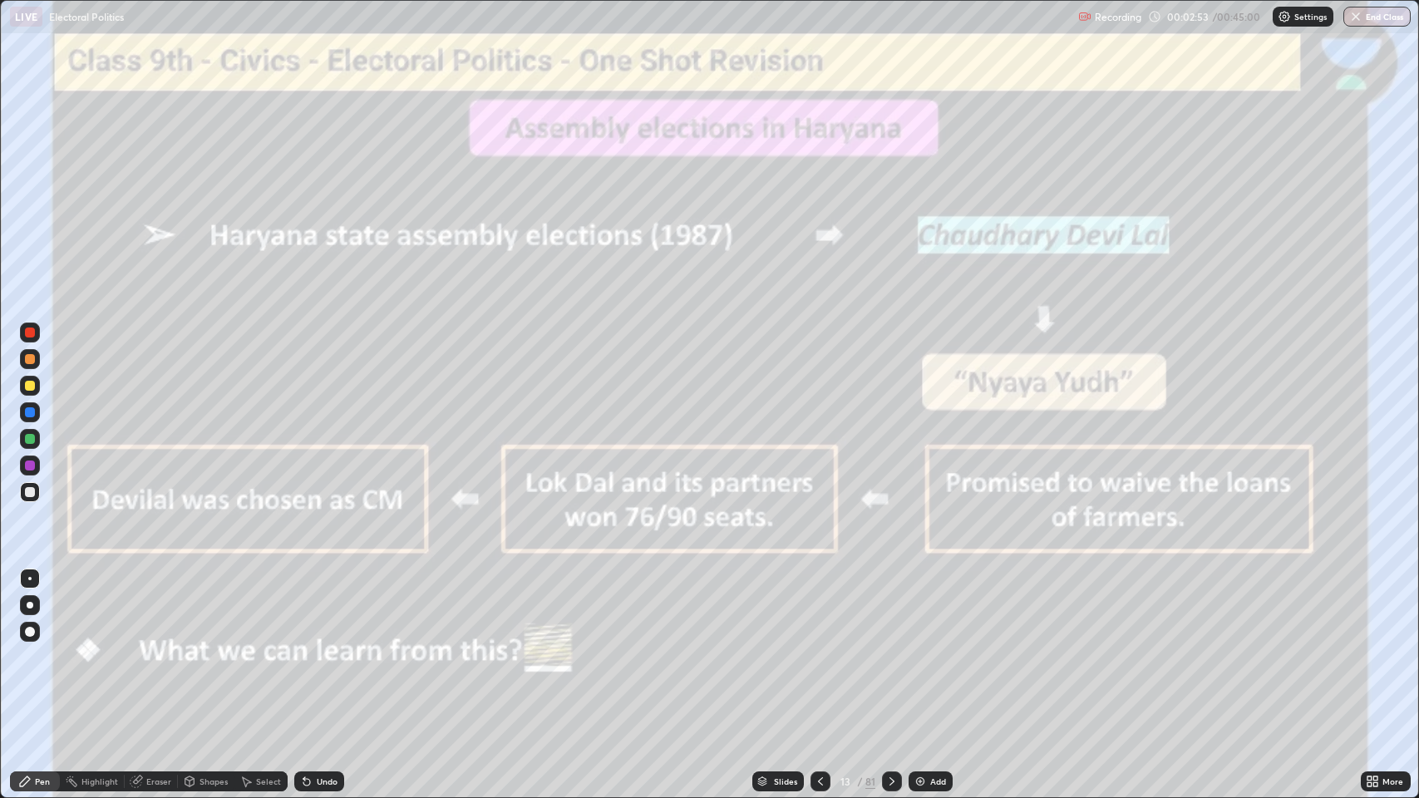
click at [34, 469] on div at bounding box center [30, 465] width 10 height 10
click at [890, 657] on icon at bounding box center [891, 781] width 13 height 13
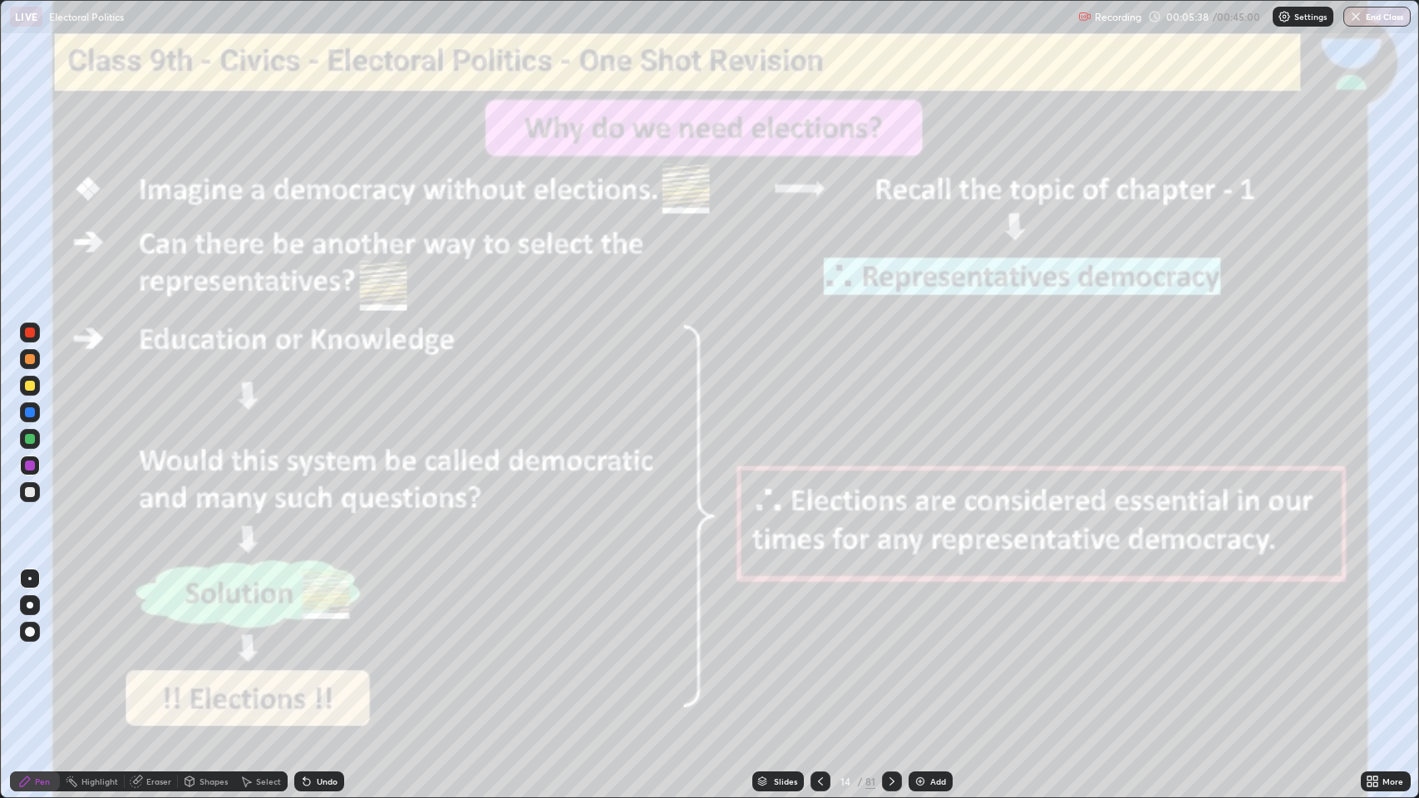
click at [890, 657] on icon at bounding box center [891, 781] width 13 height 13
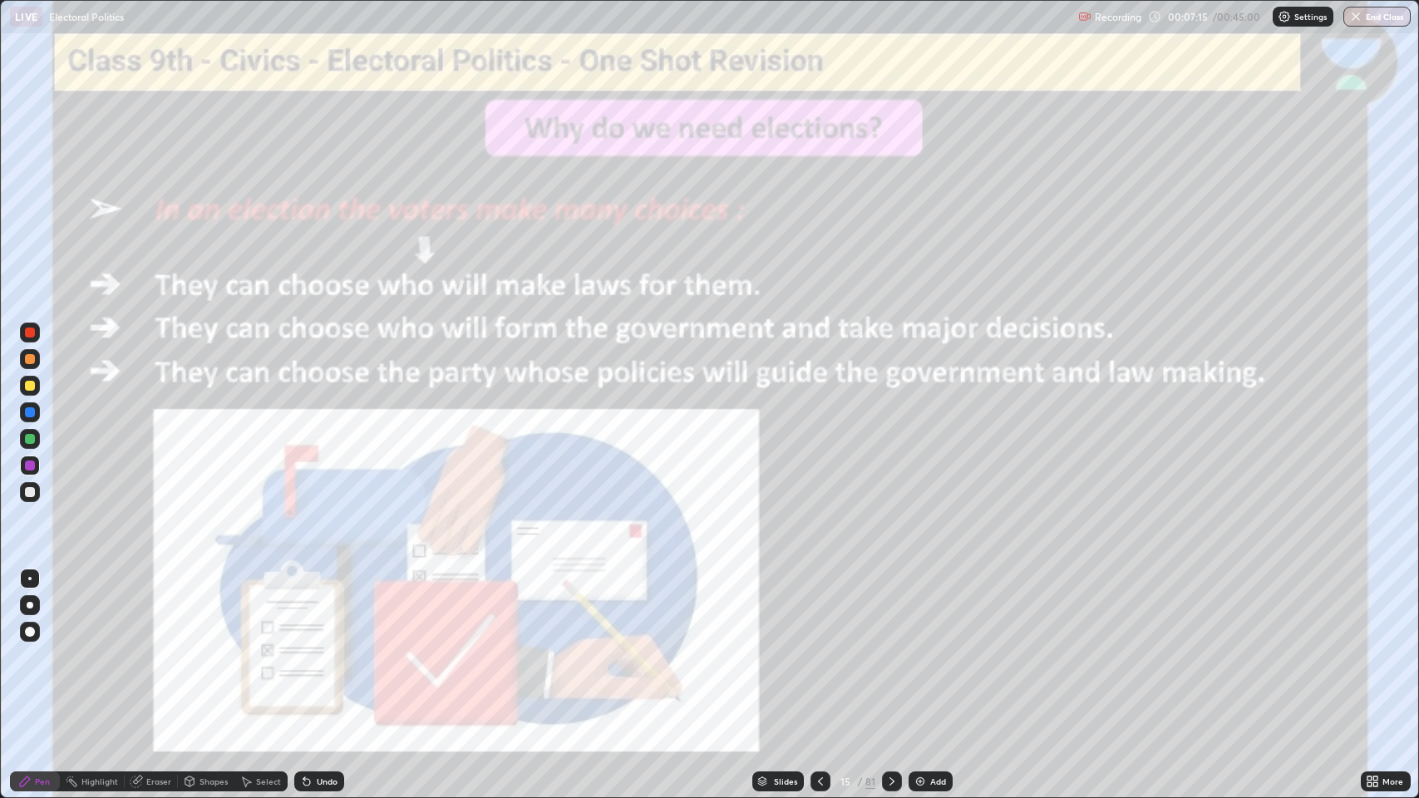
click at [883, 657] on div at bounding box center [892, 781] width 20 height 20
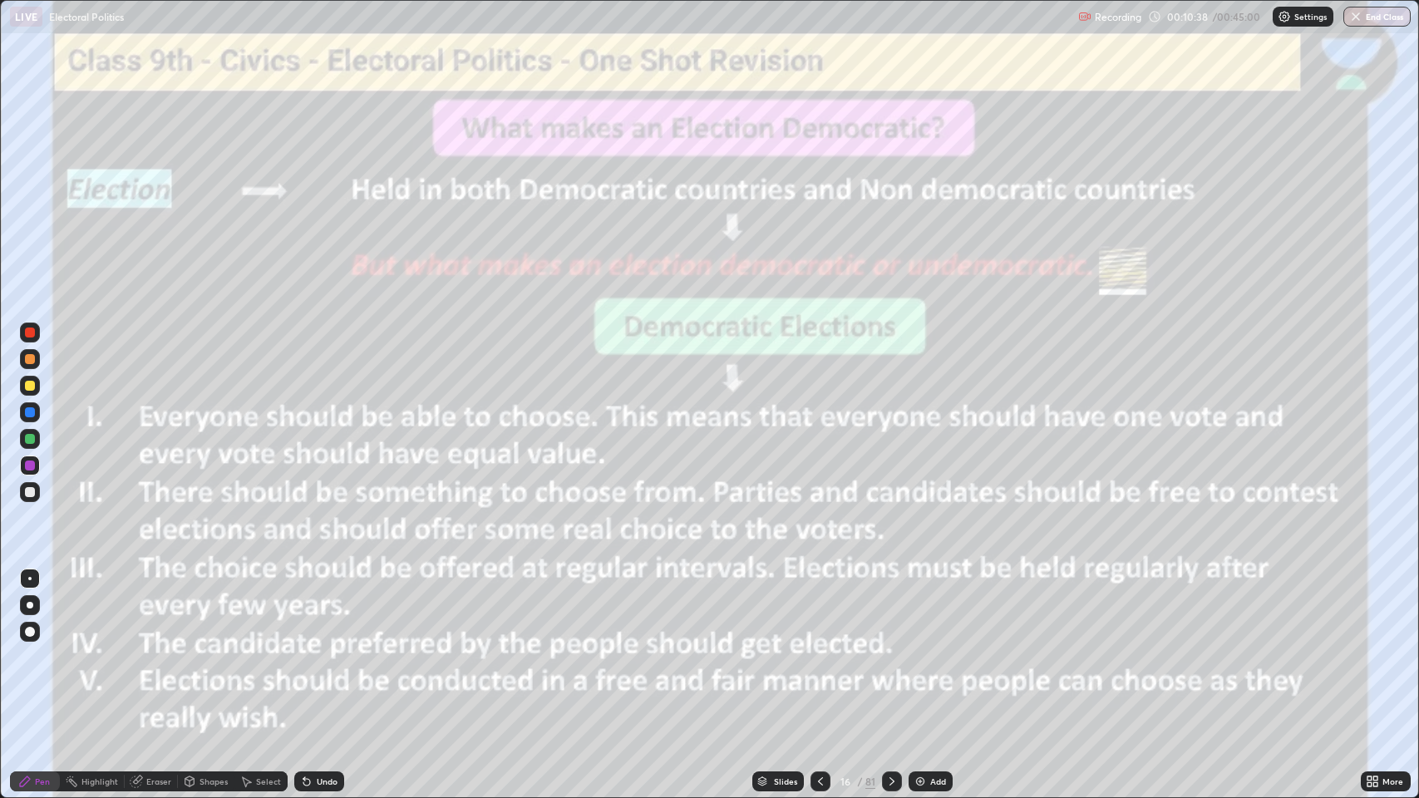
click at [890, 657] on icon at bounding box center [891, 781] width 13 height 13
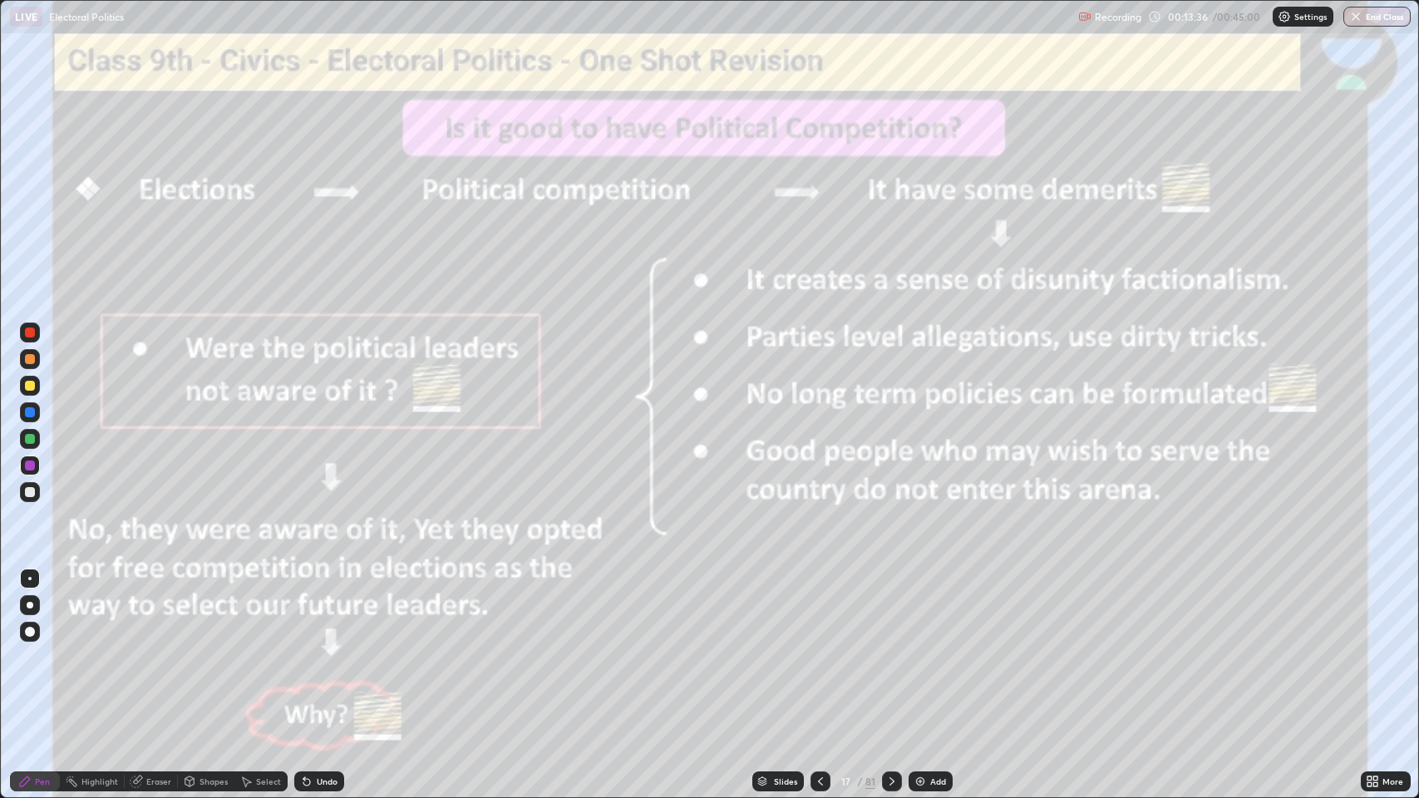
click at [890, 657] on icon at bounding box center [891, 781] width 13 height 13
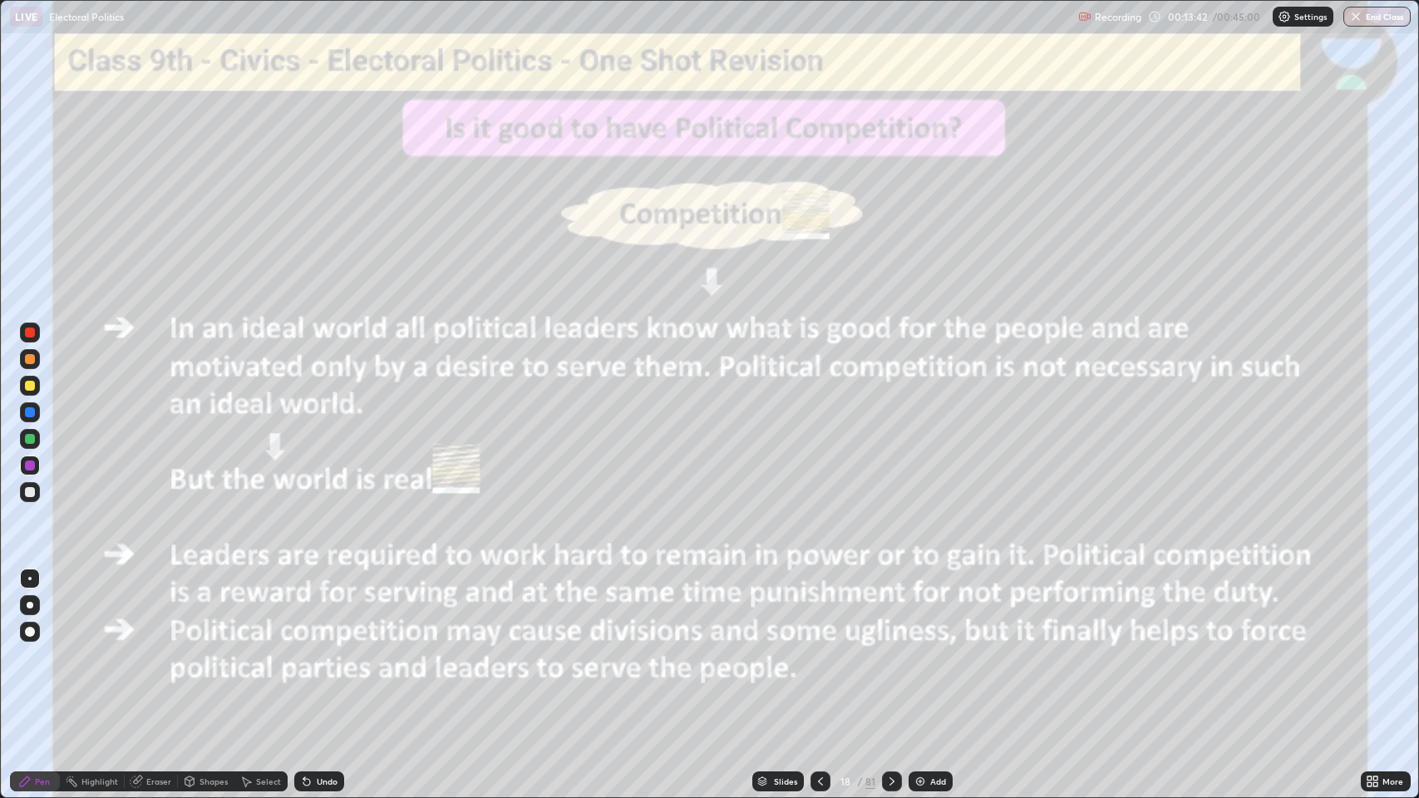
click at [883, 657] on div at bounding box center [892, 781] width 20 height 20
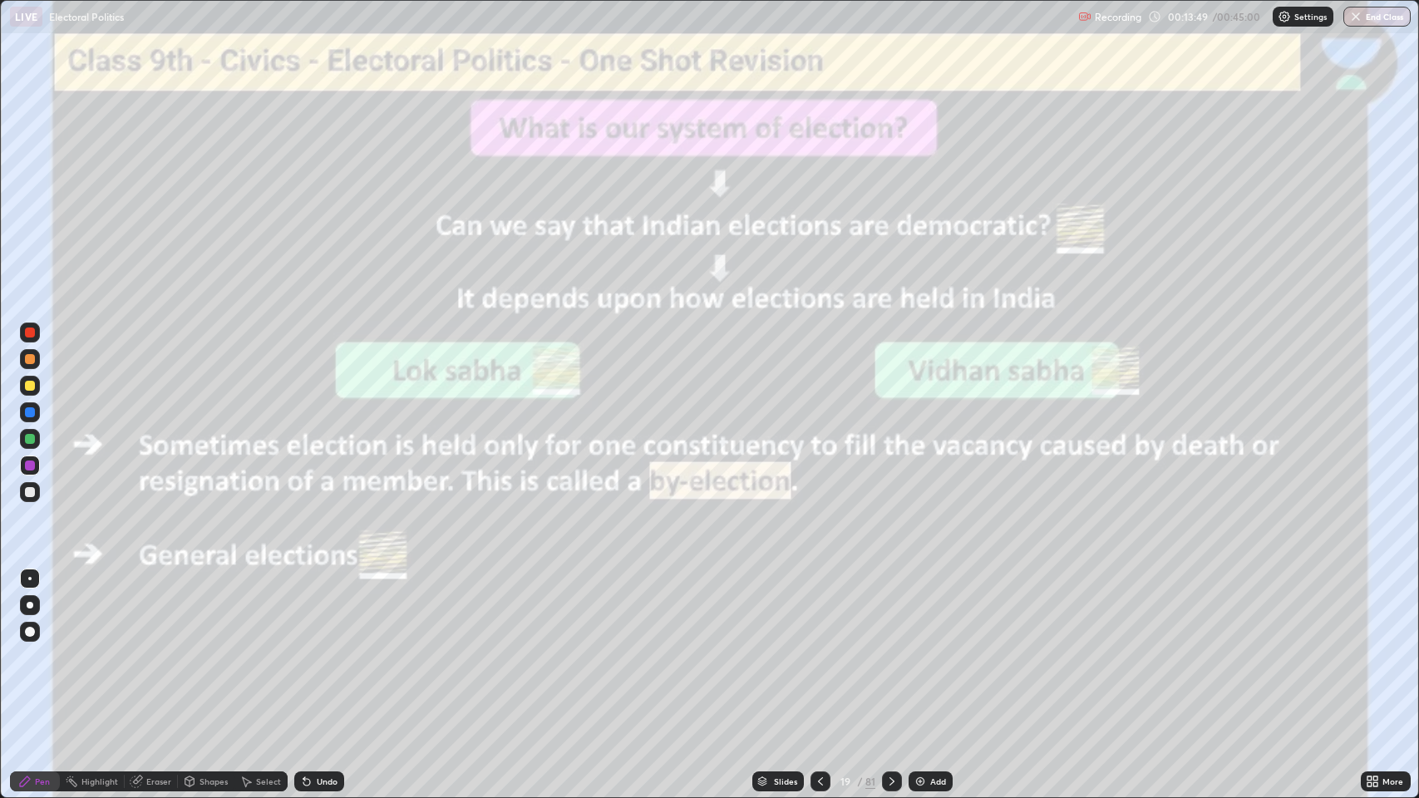
click at [918, 657] on img at bounding box center [919, 781] width 13 height 13
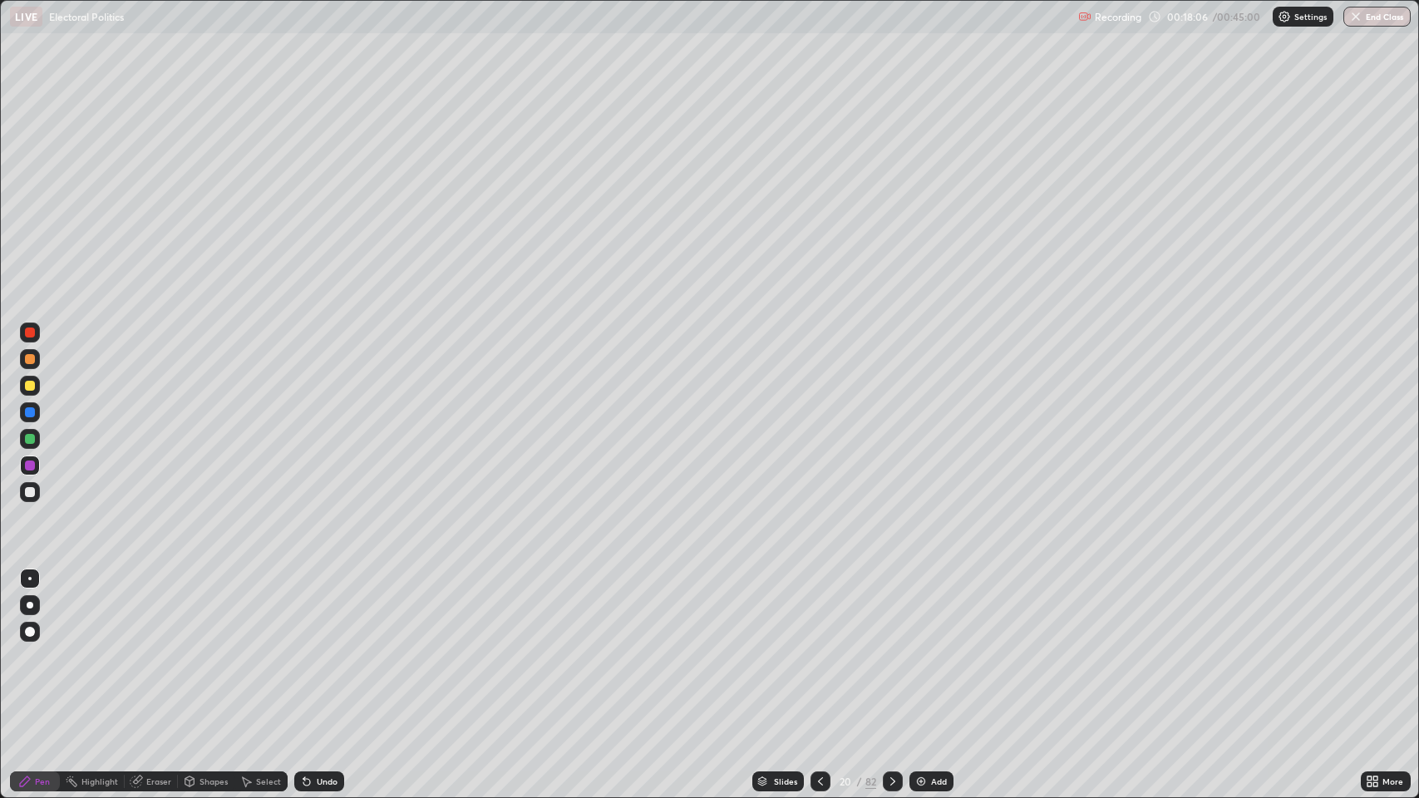
click at [917, 657] on img at bounding box center [920, 781] width 13 height 13
click at [143, 657] on div "Eraser" at bounding box center [151, 781] width 53 height 20
click at [41, 657] on div "Pen" at bounding box center [42, 781] width 15 height 8
click at [33, 362] on div at bounding box center [30, 359] width 10 height 10
click at [34, 492] on div at bounding box center [30, 492] width 10 height 10
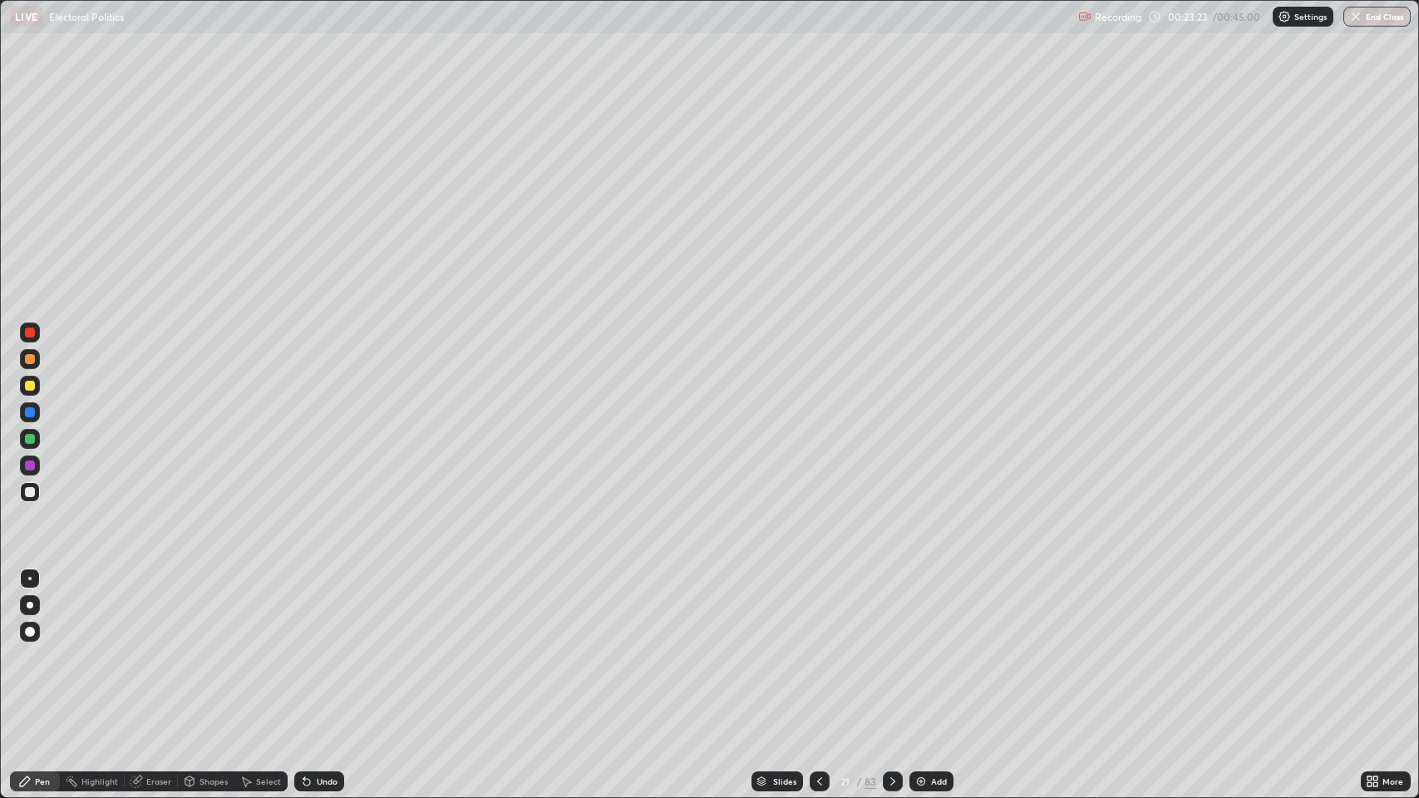
click at [915, 657] on img at bounding box center [920, 781] width 13 height 13
click at [910, 657] on div "Add" at bounding box center [931, 781] width 44 height 20
click at [34, 465] on div at bounding box center [30, 465] width 10 height 10
click at [35, 361] on div at bounding box center [30, 359] width 20 height 20
click at [30, 329] on div at bounding box center [30, 332] width 10 height 10
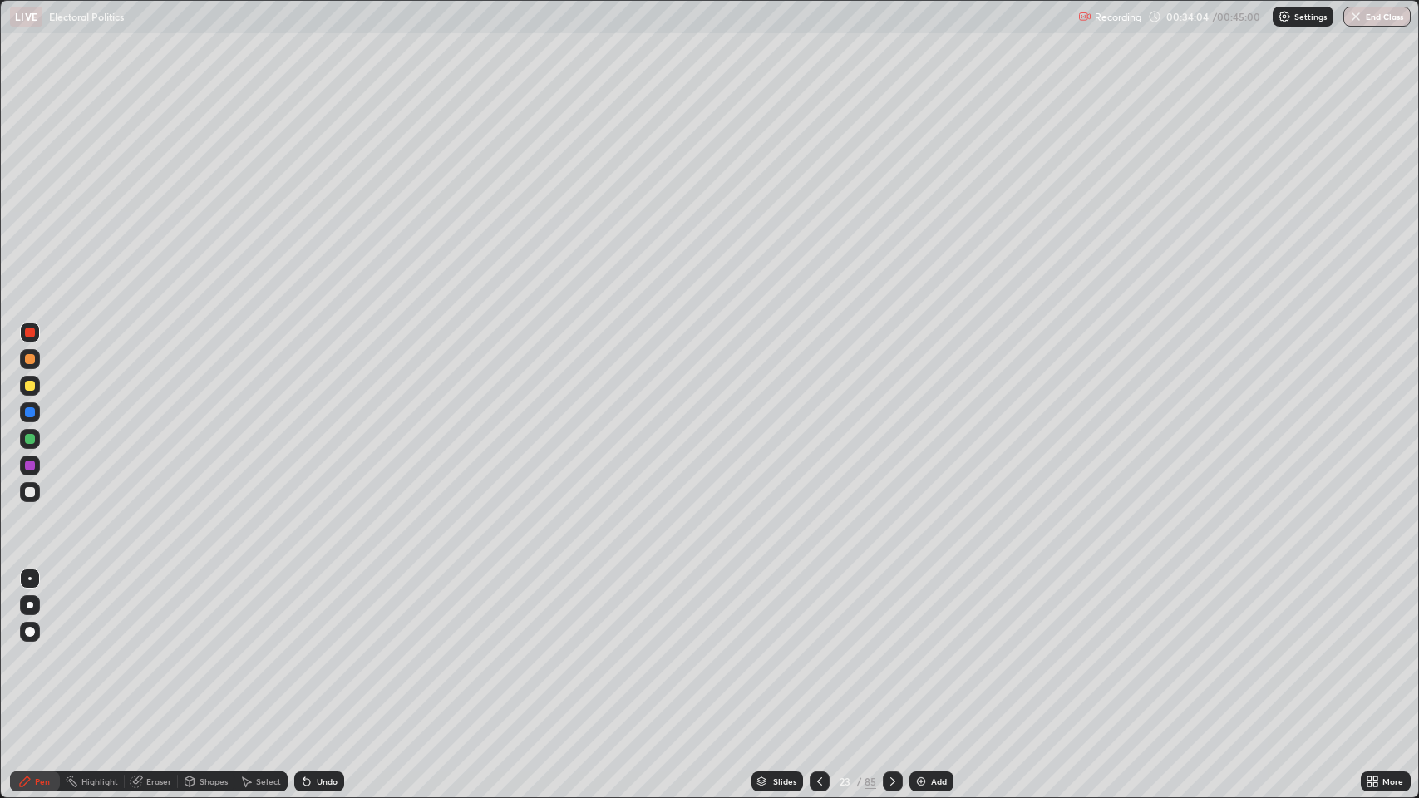
click at [914, 657] on img at bounding box center [920, 781] width 13 height 13
click at [891, 657] on icon at bounding box center [892, 781] width 13 height 13
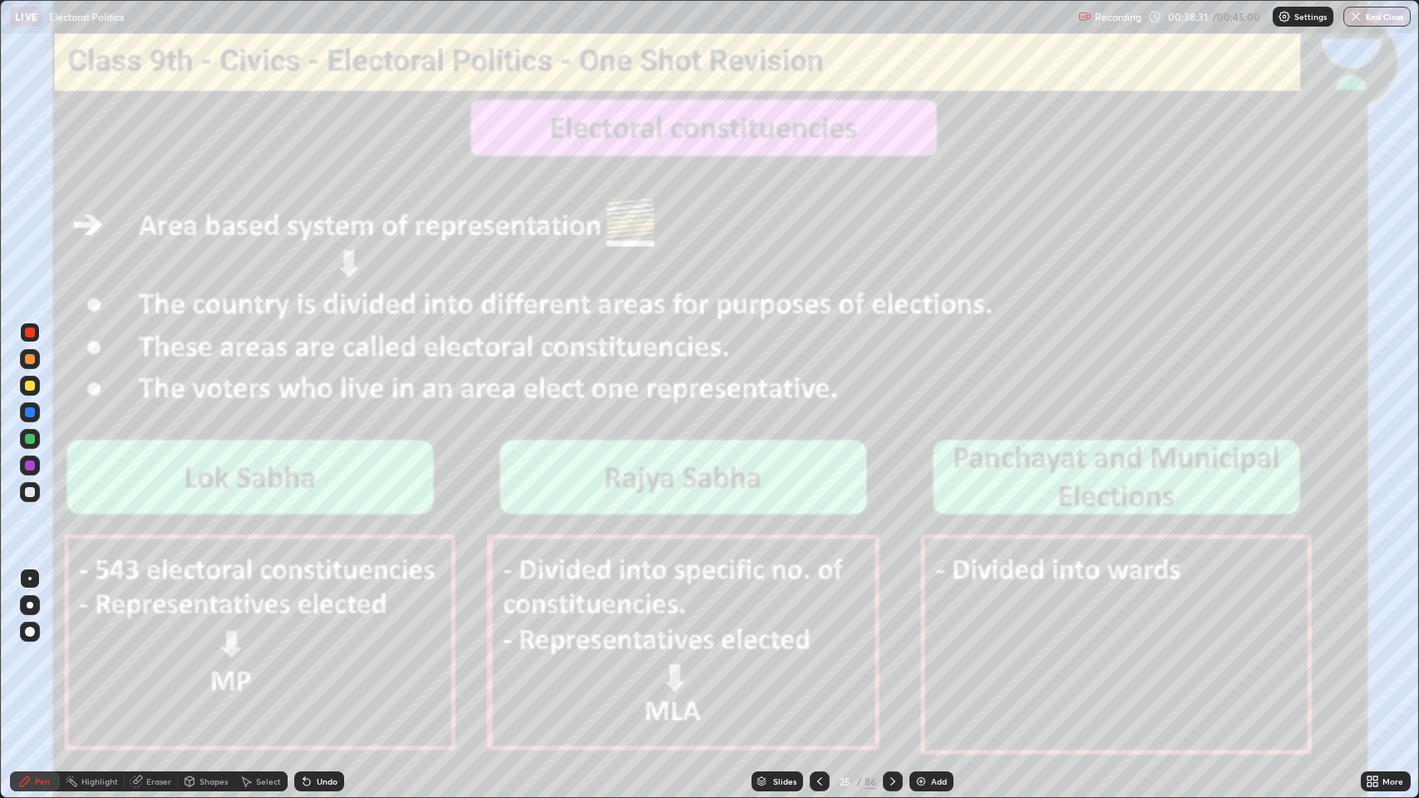
click at [884, 657] on div at bounding box center [893, 781] width 20 height 20
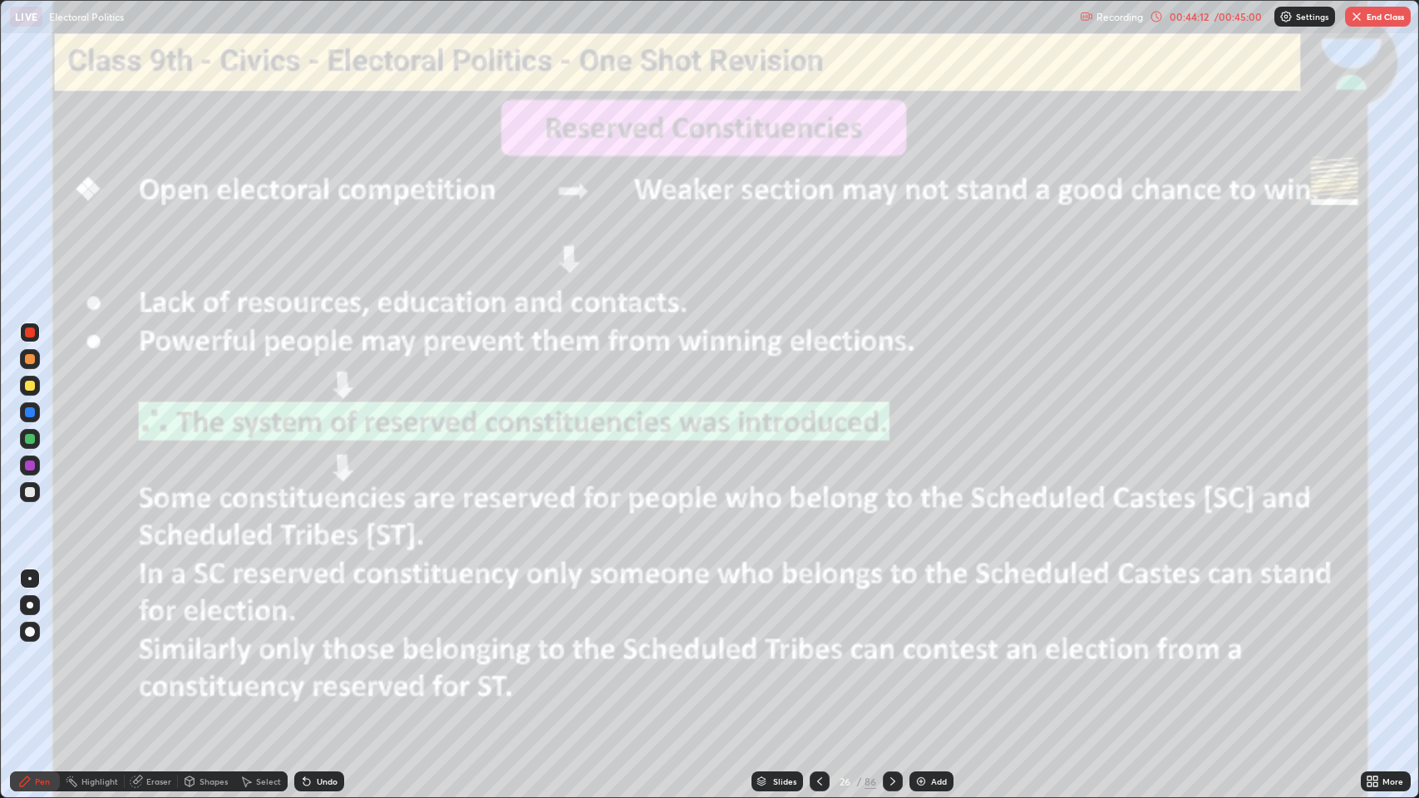
click at [1358, 22] on img "button" at bounding box center [1356, 16] width 13 height 13
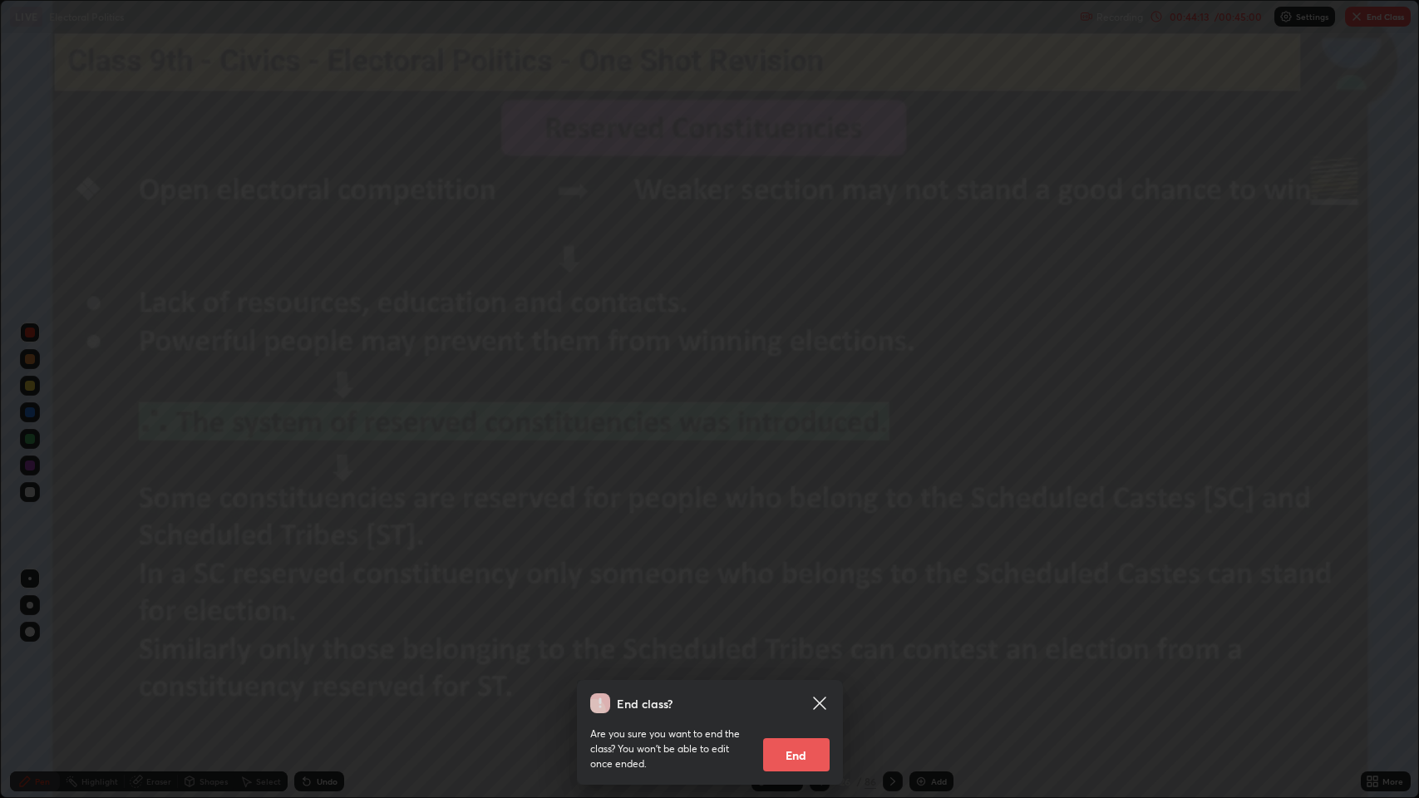
click at [794, 657] on button "End" at bounding box center [796, 754] width 66 height 33
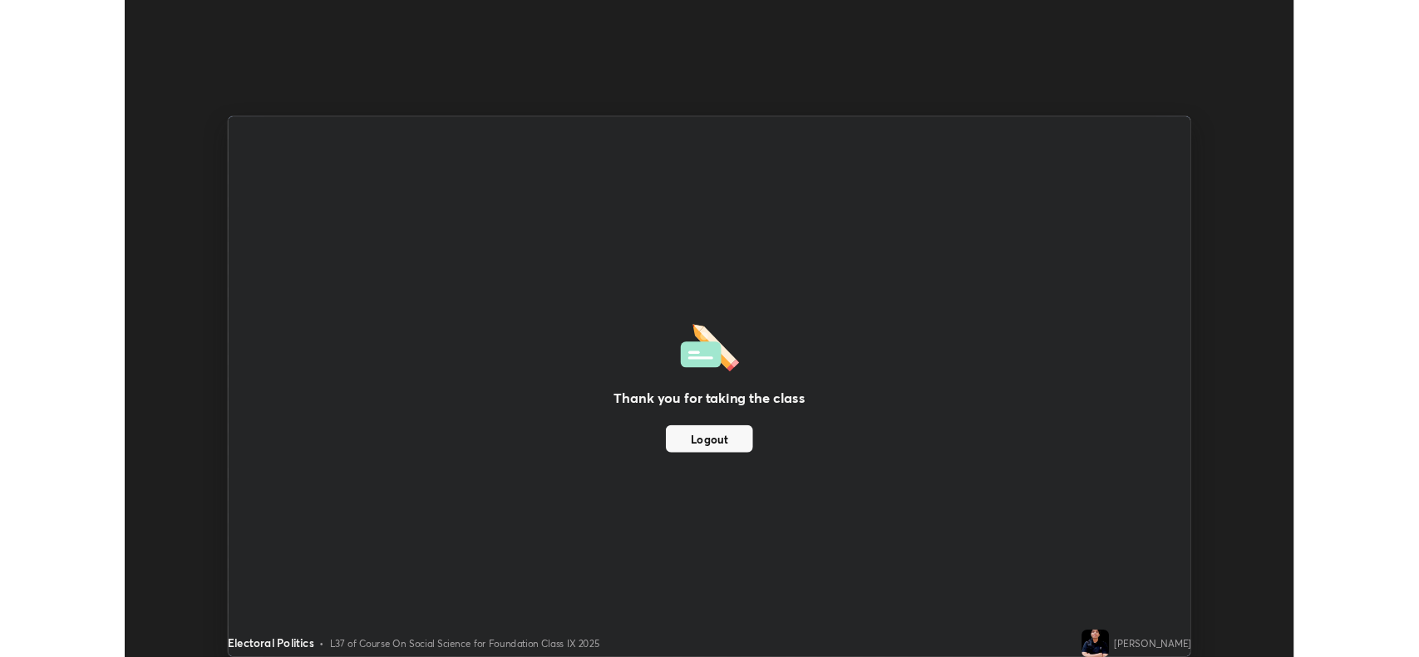
scroll to position [82458, 81697]
